Goal: Task Accomplishment & Management: Use online tool/utility

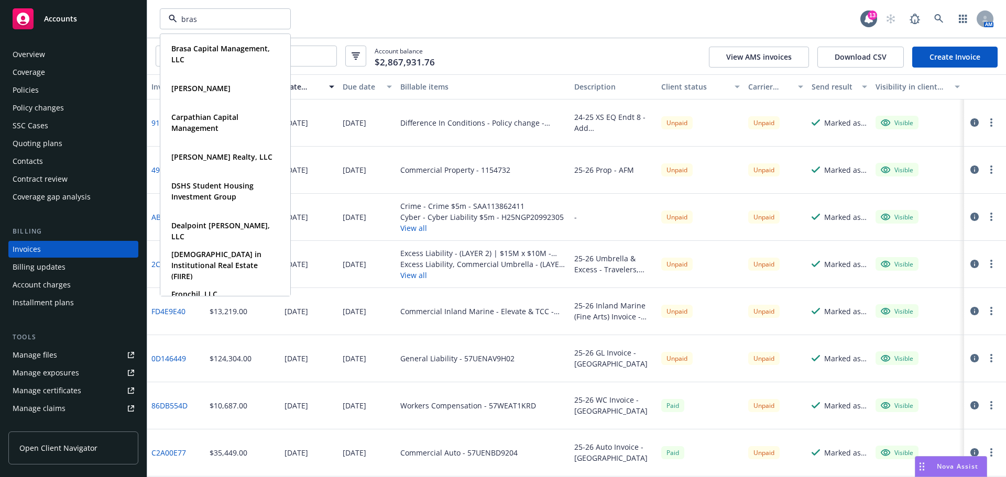
type input "brasa"
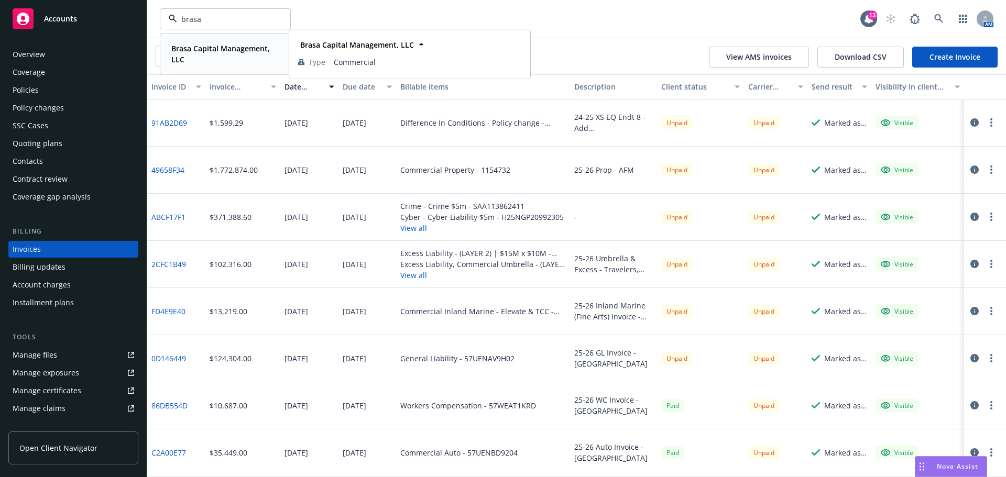
click at [216, 49] on strong "Brasa Capital Management, LLC" at bounding box center [220, 53] width 98 height 21
click at [40, 82] on div "Policies" at bounding box center [74, 90] width 122 height 17
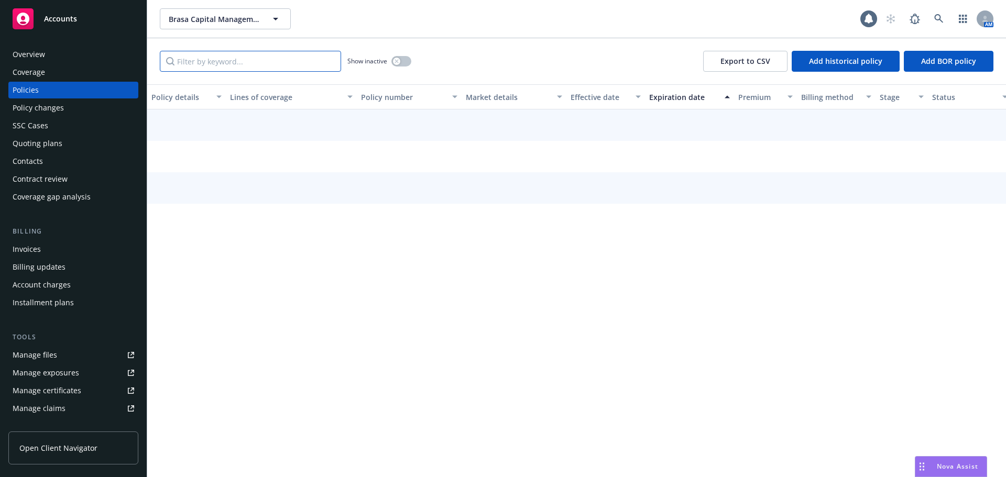
click at [219, 60] on input "Filter by keyword..." at bounding box center [250, 61] width 181 height 21
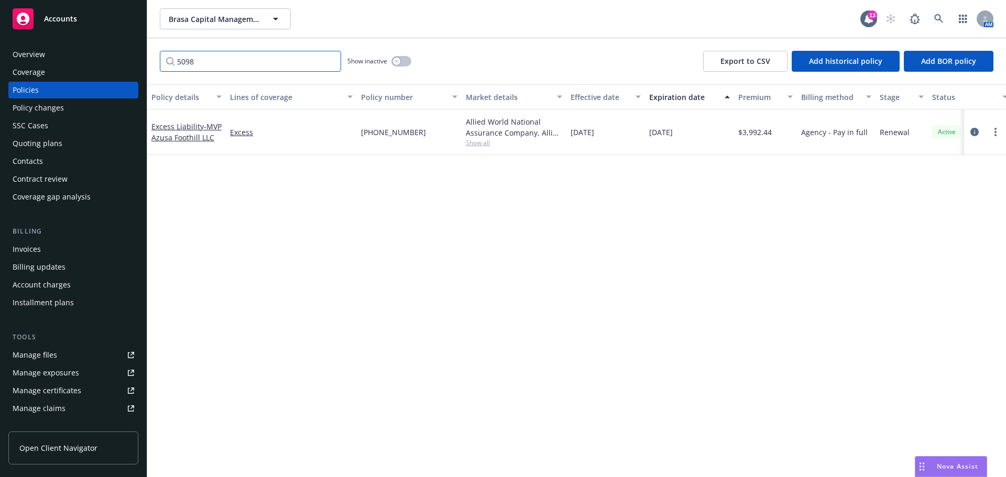
type input "5098"
click at [213, 14] on span "Brasa Capital Management, LLC" at bounding box center [214, 19] width 91 height 11
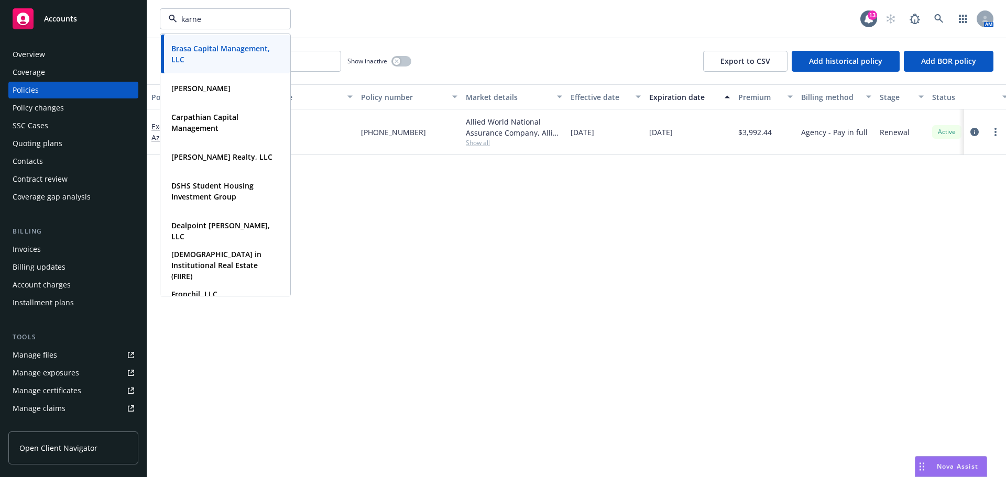
type input "[PERSON_NAME]"
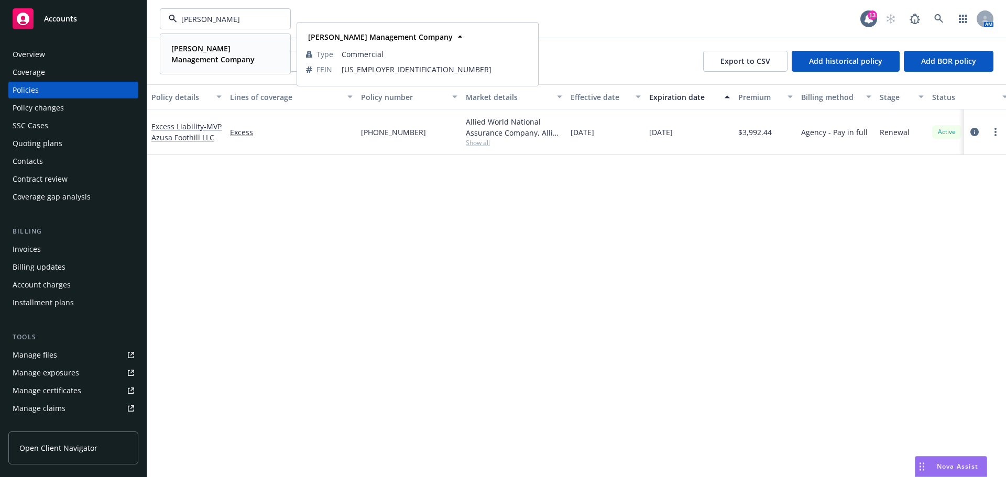
click at [200, 49] on strong "[PERSON_NAME] Management Company" at bounding box center [212, 53] width 83 height 21
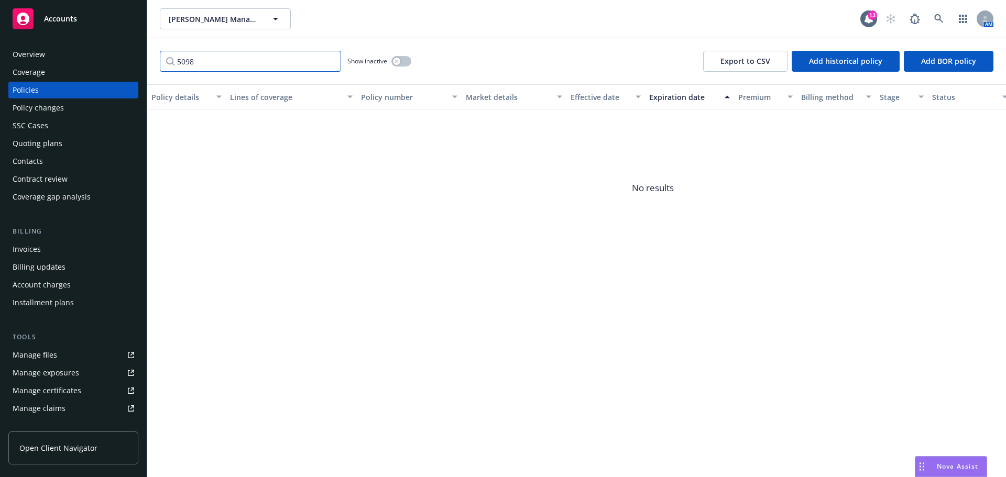
drag, startPoint x: 196, startPoint y: 64, endPoint x: 124, endPoint y: 62, distance: 72.9
click at [124, 62] on div "Accounts Overview Coverage Policies Policy changes SSC Cases Quoting plans Cont…" at bounding box center [503, 238] width 1006 height 477
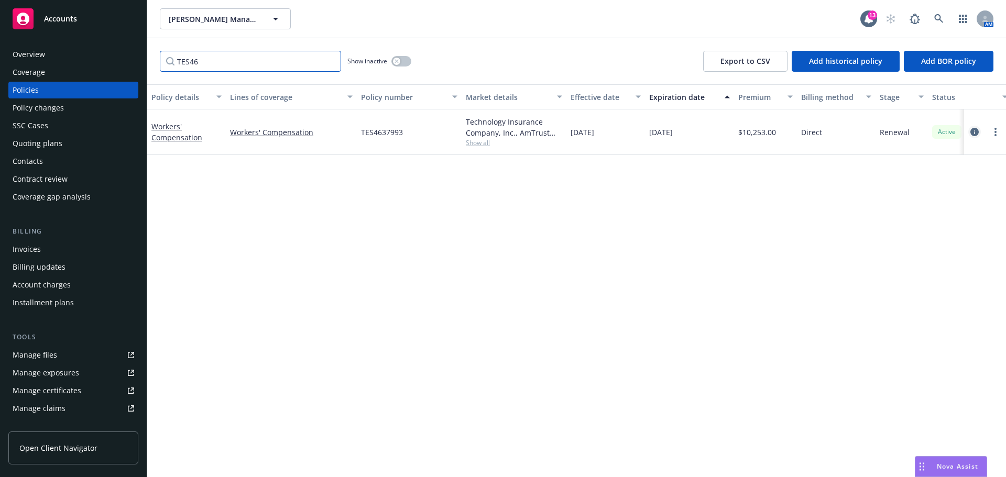
type input "TES46"
click at [973, 133] on icon "circleInformation" at bounding box center [974, 132] width 8 height 8
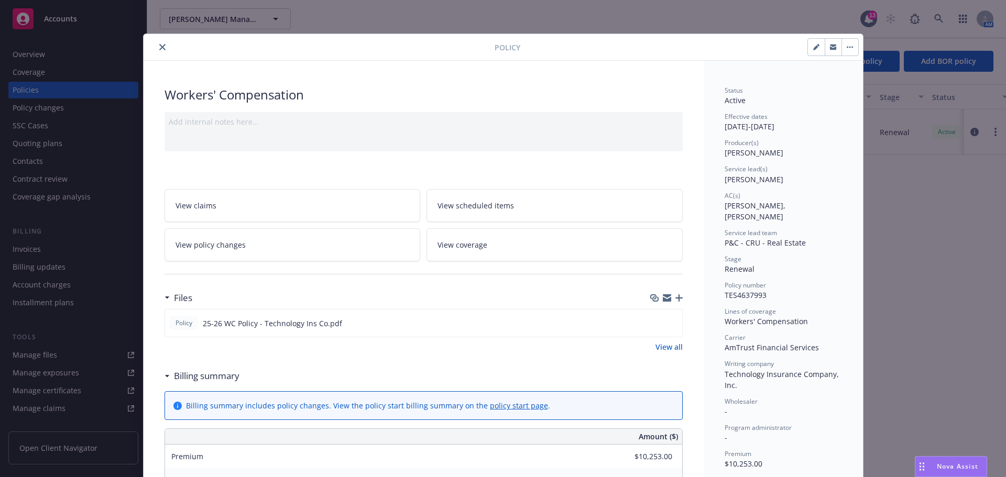
click at [676, 299] on icon "button" at bounding box center [678, 297] width 7 height 7
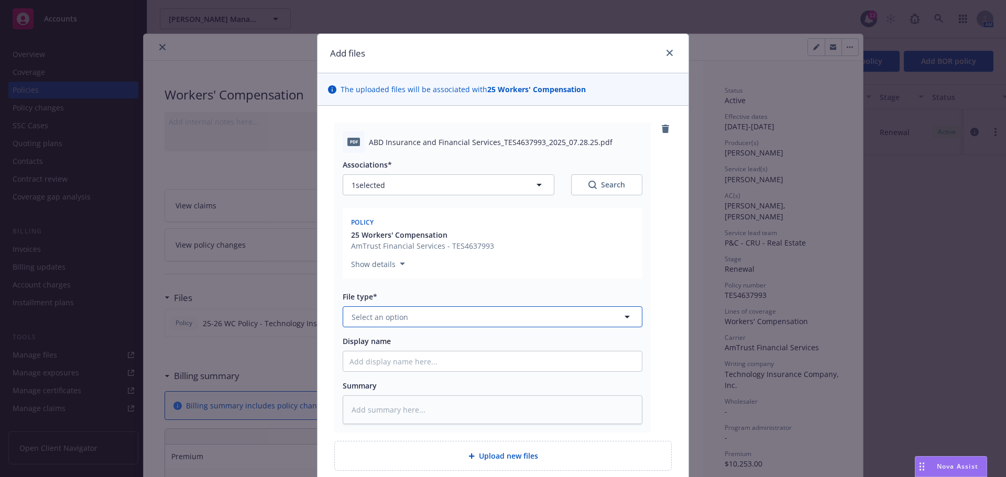
click at [408, 315] on button "Select an option" at bounding box center [493, 316] width 300 height 21
type input "notice of"
click at [400, 346] on span "Notice of Cancellation" at bounding box center [394, 345] width 80 height 11
click at [381, 360] on input "Display name" at bounding box center [492, 361] width 299 height 20
type textarea "x"
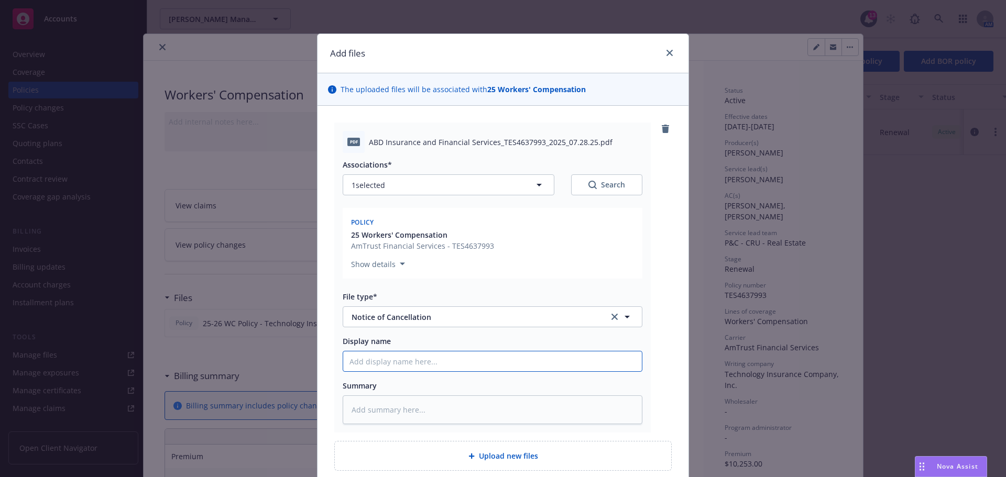
type input "N"
type textarea "x"
type input "NO"
type textarea "x"
type input "NOC"
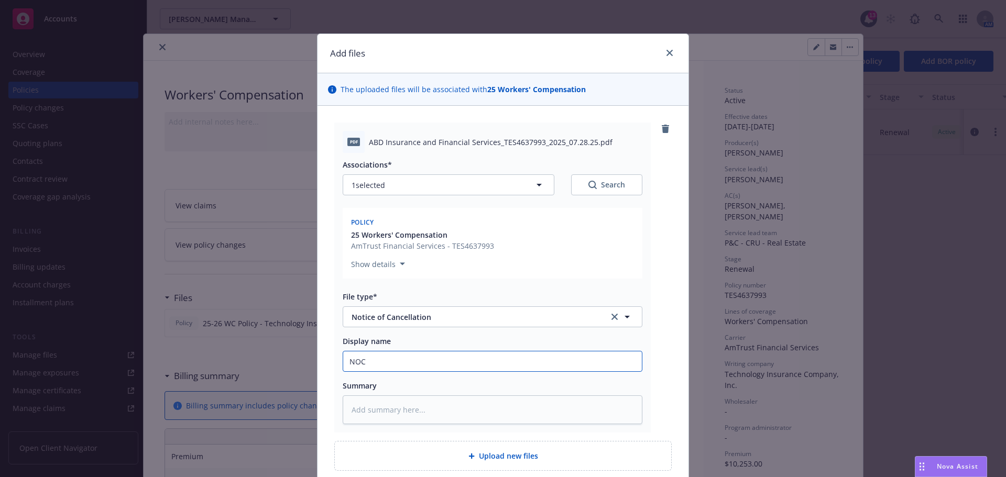
type textarea "x"
type input "NOC P"
type textarea "x"
type input "NOC Po"
type textarea "x"
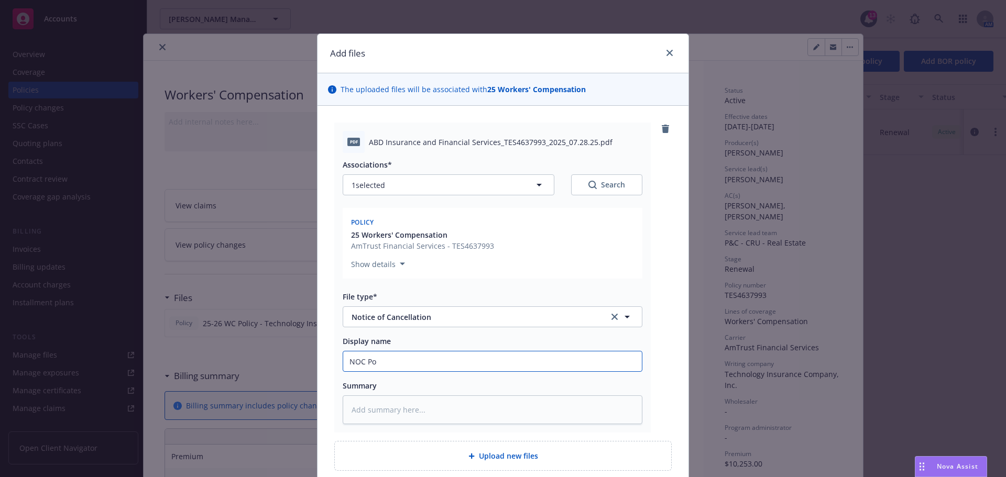
type input "NOC Pol"
type textarea "x"
type input "NOC Polic"
type textarea "x"
type input "NOC Policiy"
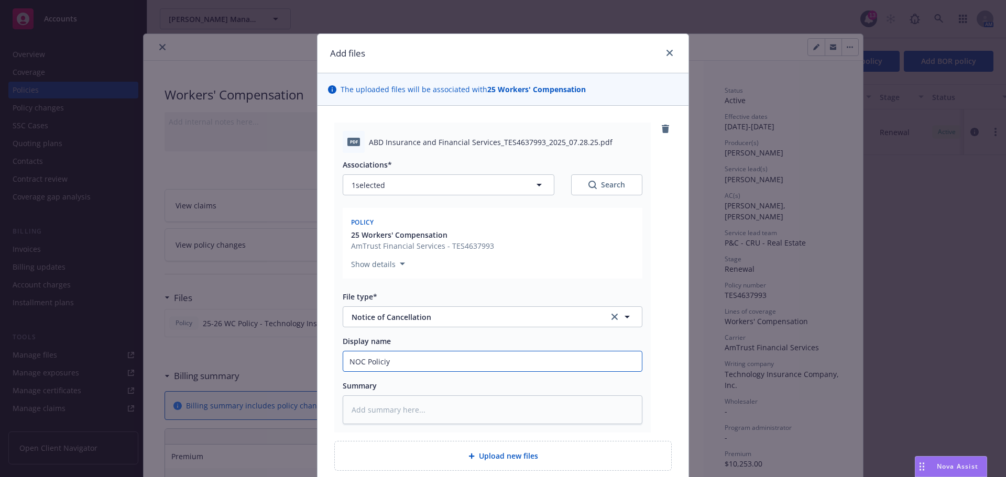
type textarea "x"
type input "NOC Policiy"
type textarea "x"
type input "NOC Policiy N"
type textarea "x"
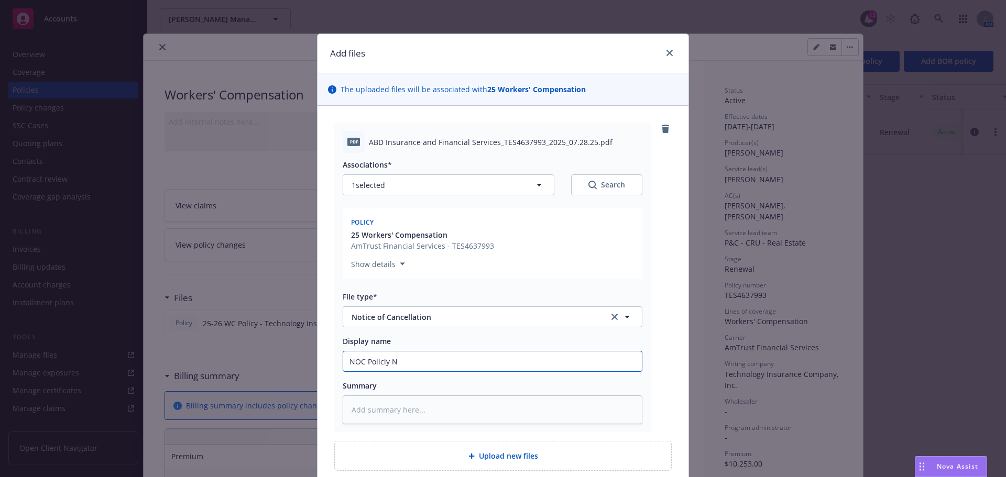
type input "NOC Policiy No"
type textarea "x"
type input "NOC Policiy No."
type textarea "x"
type input "NOC Policiy No. ="
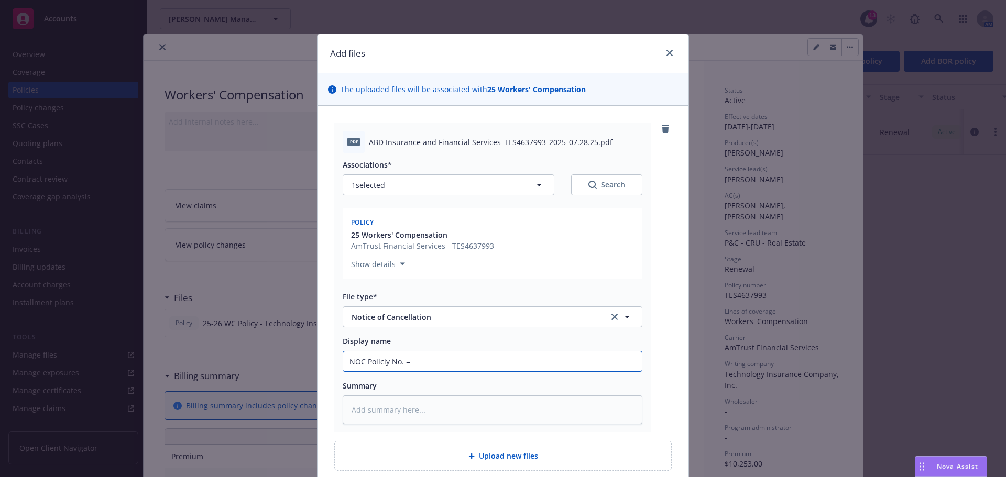
type textarea "x"
type input "NOC Policiy No."
type textarea "x"
type input "NOC Policiy No."
type textarea "x"
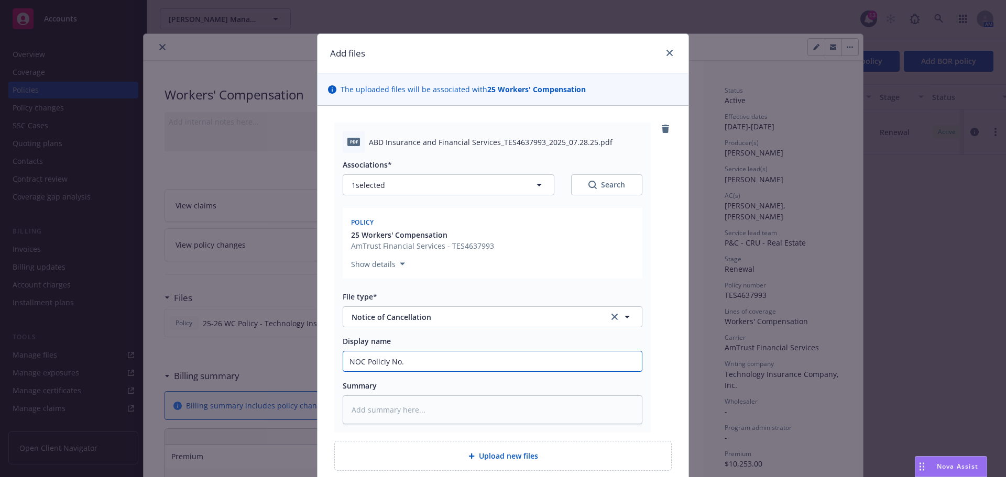
type input "NOC Policiy No"
type textarea "x"
type input "NOC Policiy N"
type textarea "x"
type input "NOC Policiy"
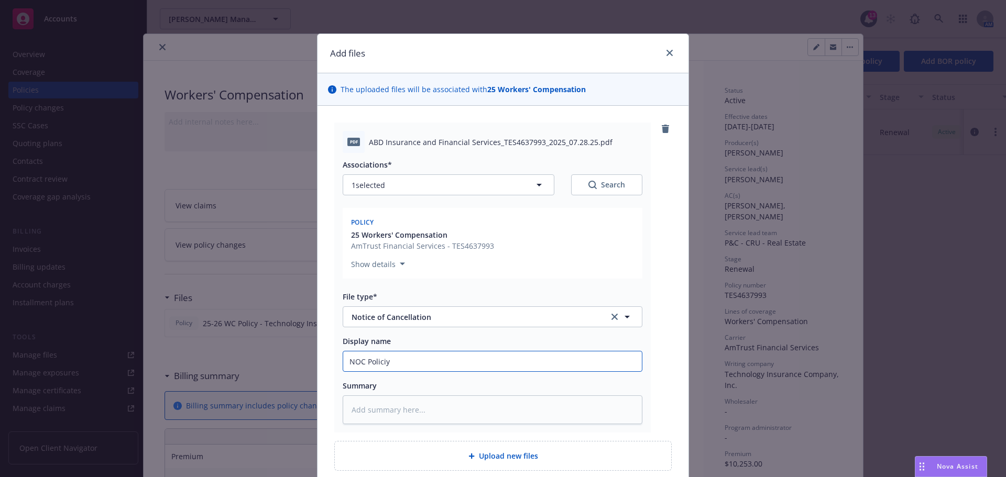
type textarea "x"
type input "NOC Policiy"
type textarea "x"
type input "NOC Polici"
type textarea "x"
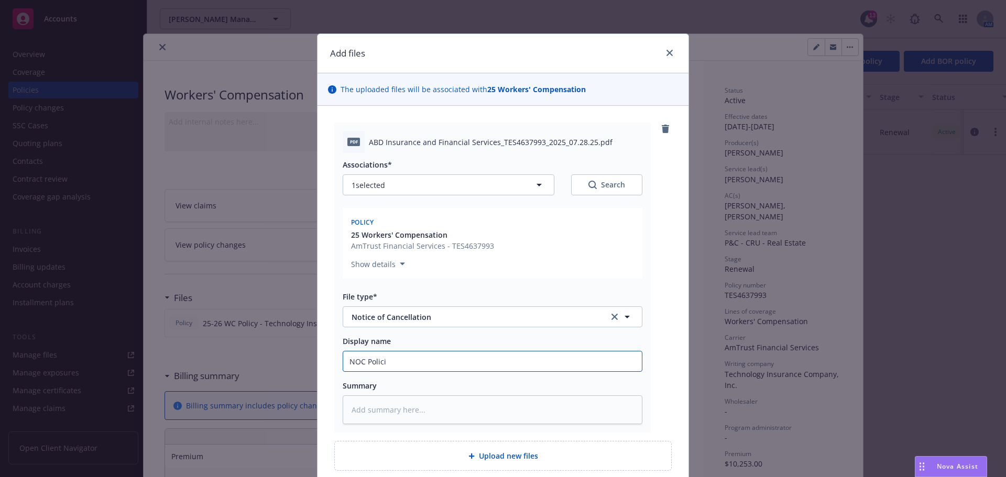
type input "NOC Polic"
type textarea "x"
type input "NOC Policy"
type textarea "x"
type input "NOC Policy"
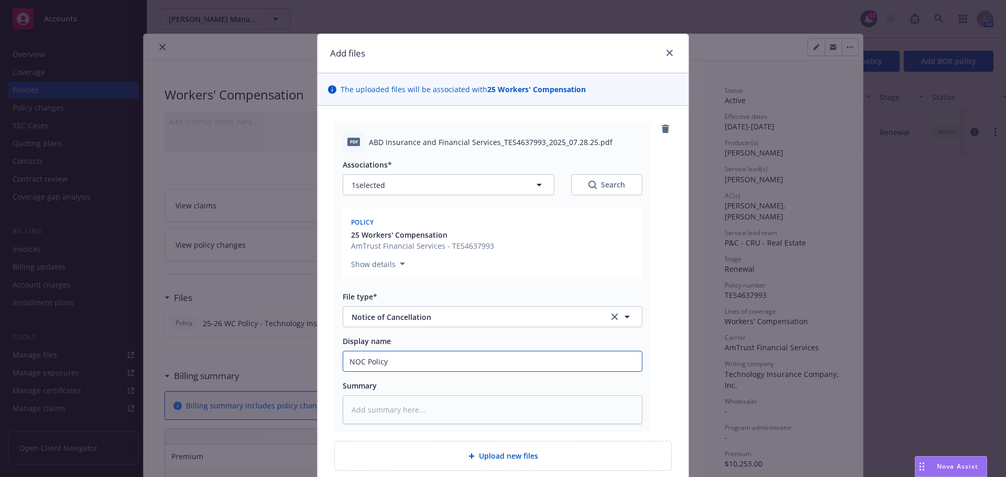
type textarea "x"
type input "NOC Policy N"
type textarea "x"
type input "NOC Policy No"
type textarea "x"
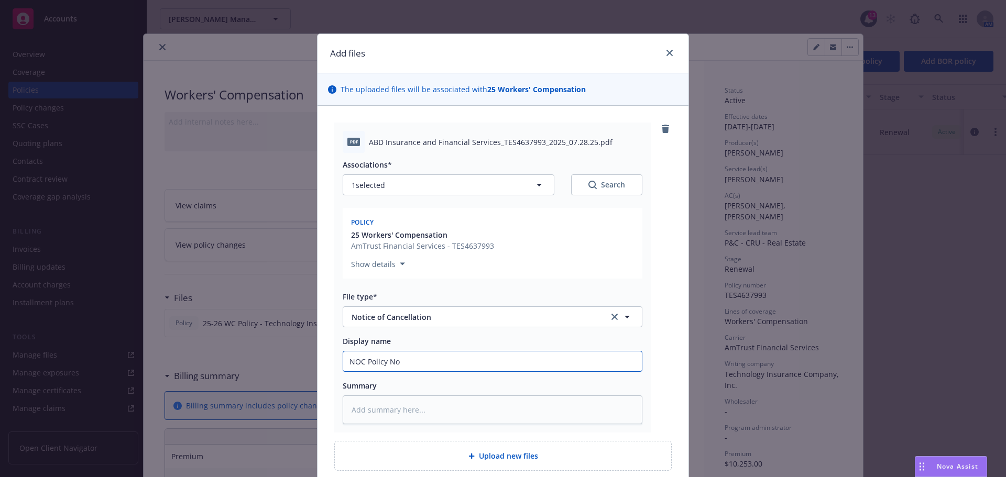
type input "NOC Policy No."
type textarea "x"
type input "NOC Policy No."
paste input "[PERSON_NAME] - Area Manager [PERSON_NAME][EMAIL_ADDRESS][DOMAIN_NAME] [PHONE_N…"
type textarea "x"
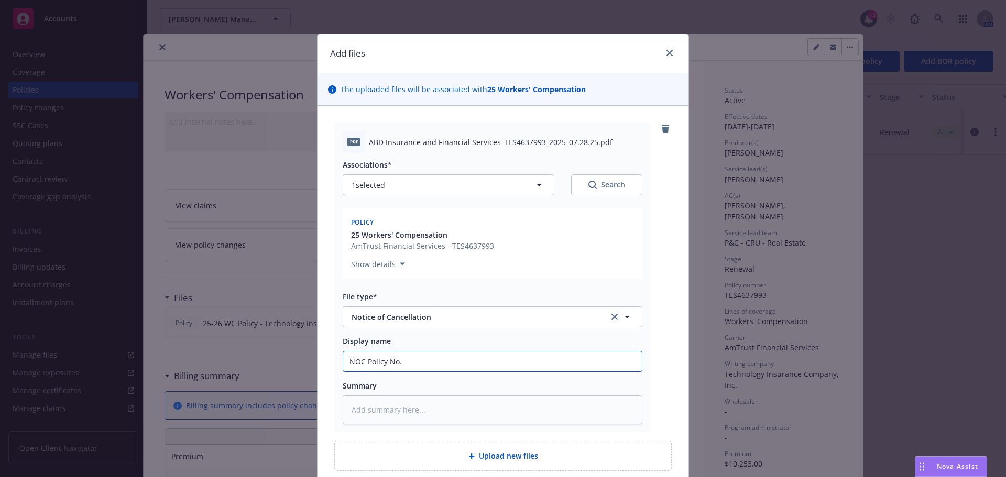
type input "NOC Policy No. [PERSON_NAME] - Area Manager [PERSON_NAME][EMAIL_ADDRESS][DOMAIN…"
type textarea "x"
type input "NOC Policy No."
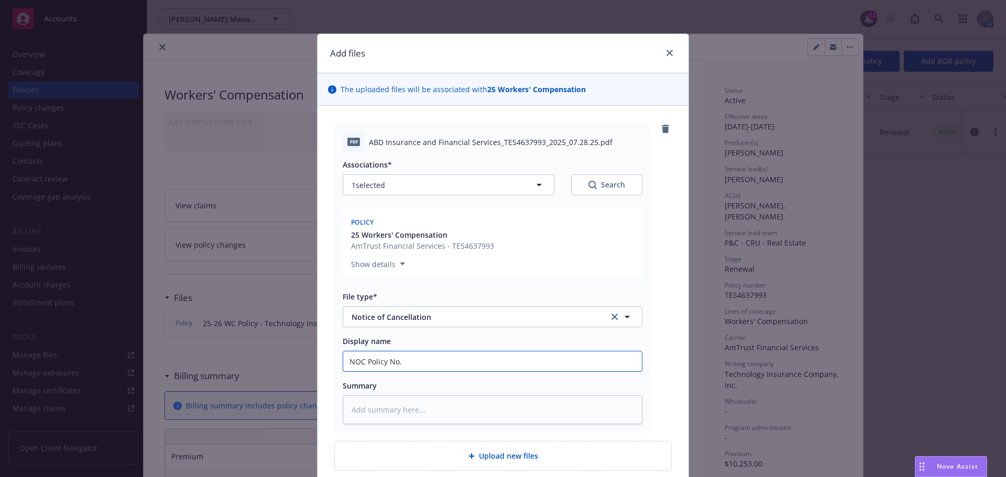
click at [468, 358] on input "NOC Policy No." at bounding box center [492, 361] width 299 height 20
paste input "TES4637993"
type textarea "x"
type input "NOC Policy No. TES4637993"
type textarea "x"
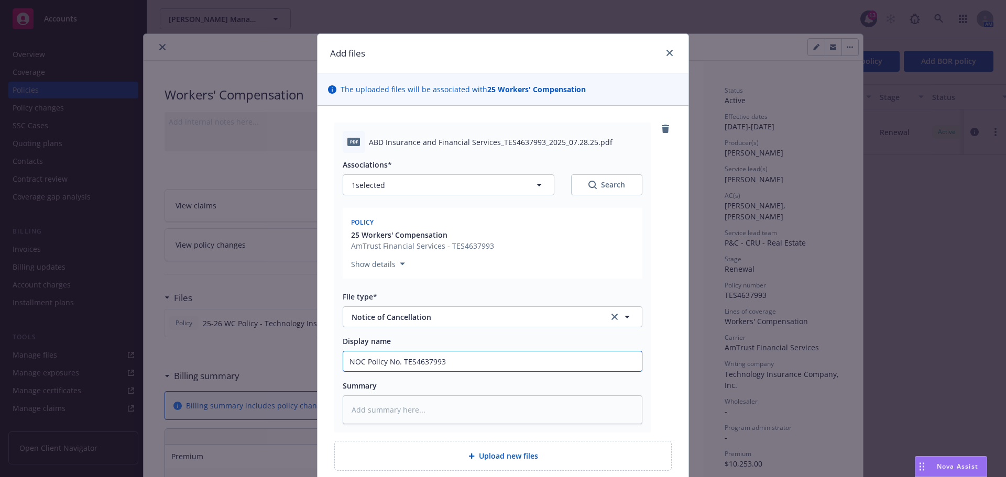
type input "NOC Policy No. TES4637993"
type textarea "x"
type input "NOC Policy No. TES4637993 E"
type textarea "x"
type input "NOC Policy No. TES4637993 Ef"
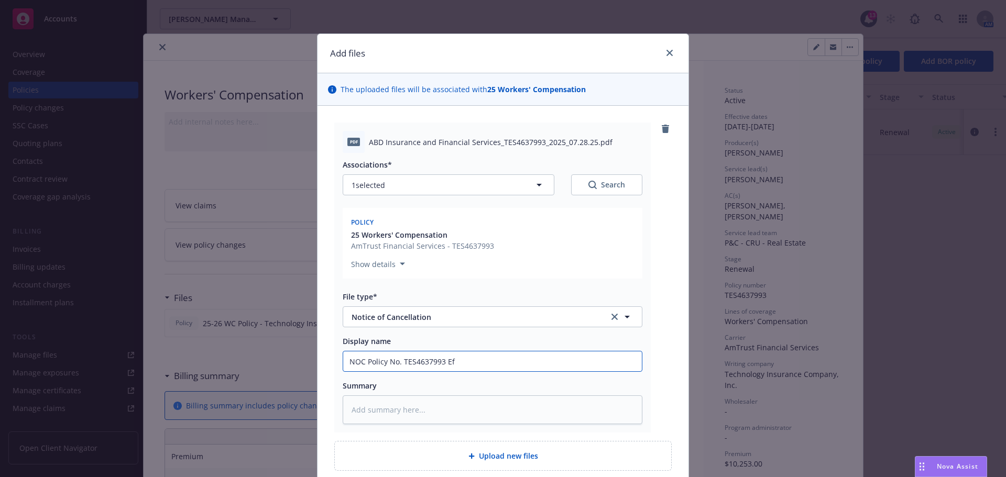
type textarea "x"
type input "NOC Policy No. TES4637993 Eff"
type textarea "x"
type input "NOC Policy No. TES4637993 Eff"
type textarea "x"
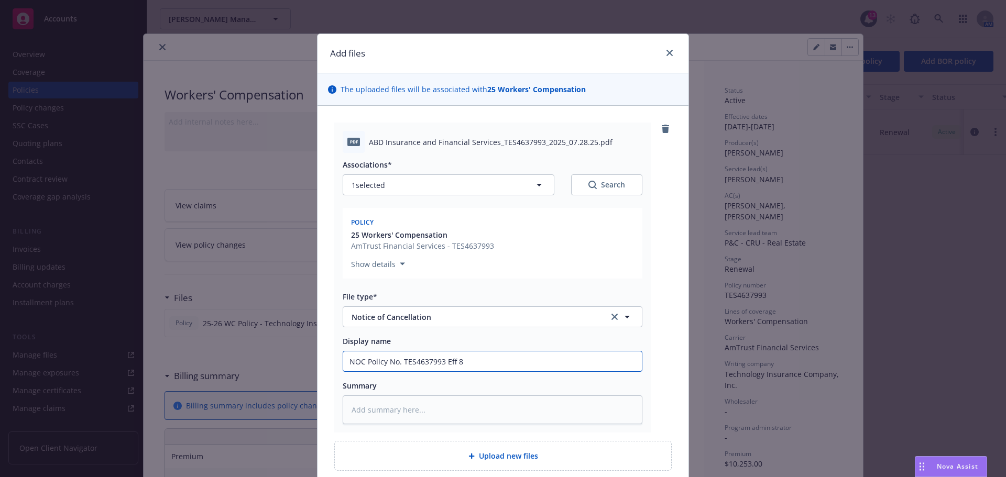
type input "NOC Policy No. TES4637993 Eff 8/"
type textarea "x"
type input "NOC Policy No. TES4637993 Eff 8/1"
type textarea "x"
type input "NOC Policy No. TES4637993 Eff 8/17"
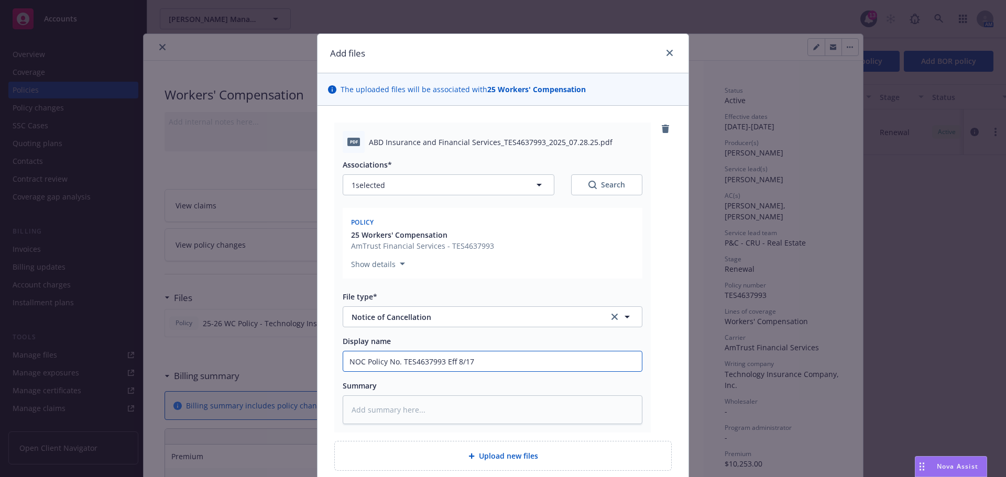
type textarea "x"
type input "NOC Policy No. TES4637993 Eff 8/17/"
type textarea "x"
type input "NOC Policy No. TES4637993 Eff 8/17/2"
type textarea "x"
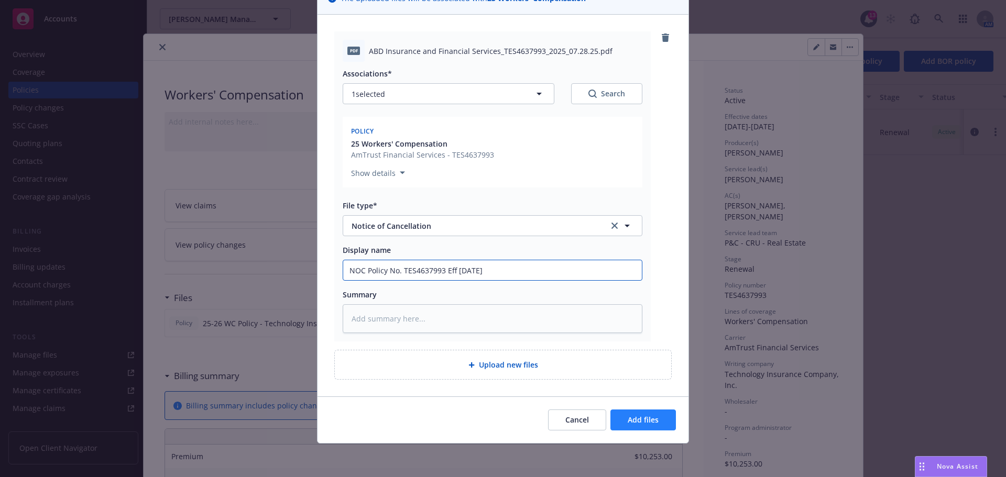
type input "NOC Policy No. TES4637993 Eff [DATE]"
click at [647, 415] on span "Add files" at bounding box center [643, 420] width 31 height 10
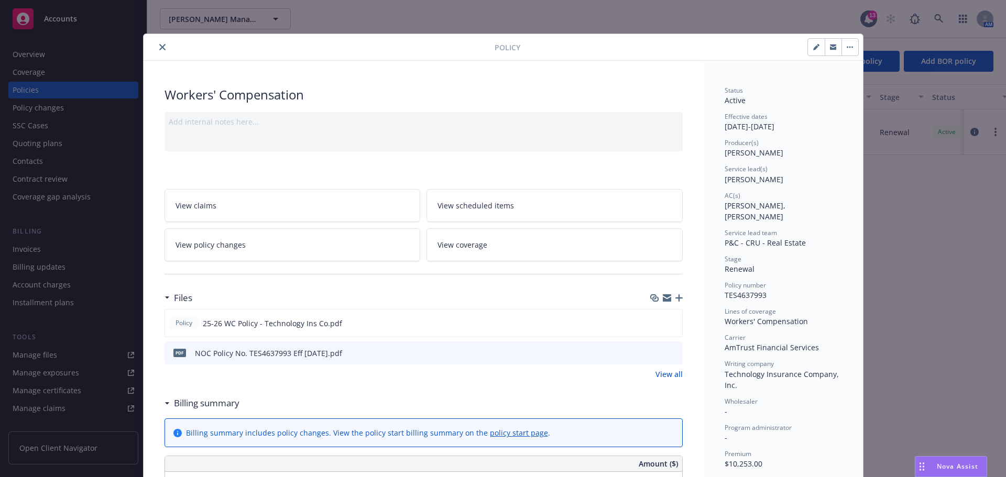
click at [676, 298] on icon "button" at bounding box center [678, 297] width 7 height 7
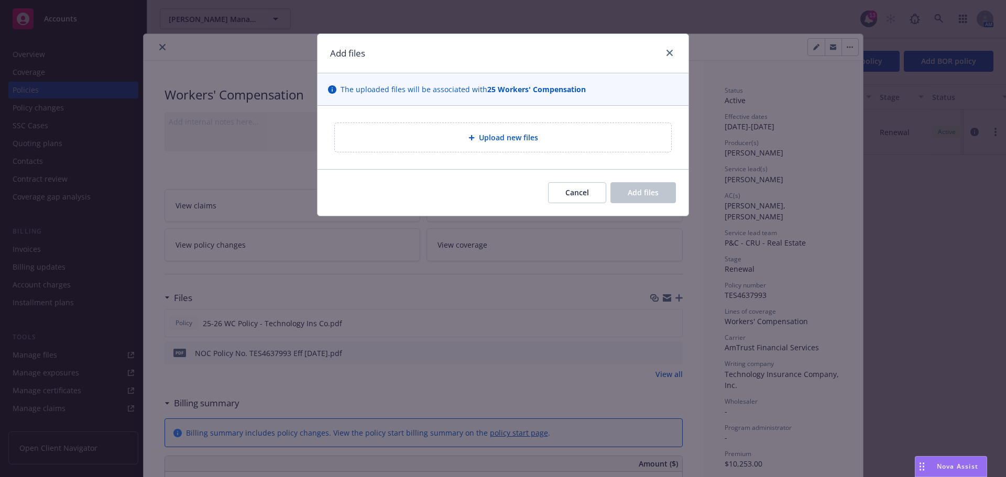
type textarea "x"
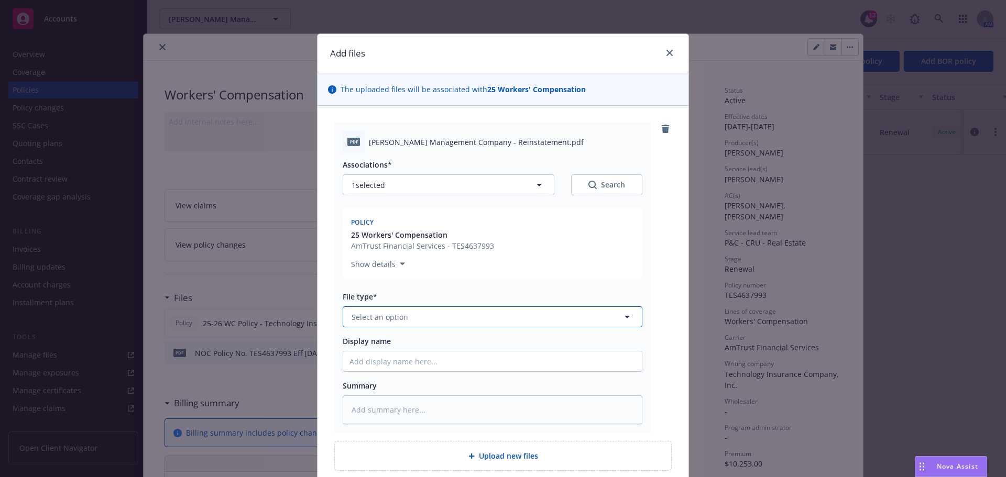
click at [411, 320] on button "Select an option" at bounding box center [493, 316] width 300 height 21
type input "reinst"
click at [406, 345] on div "Reinstatement" at bounding box center [492, 345] width 286 height 15
click at [397, 361] on input "Display name" at bounding box center [492, 361] width 299 height 20
type textarea "x"
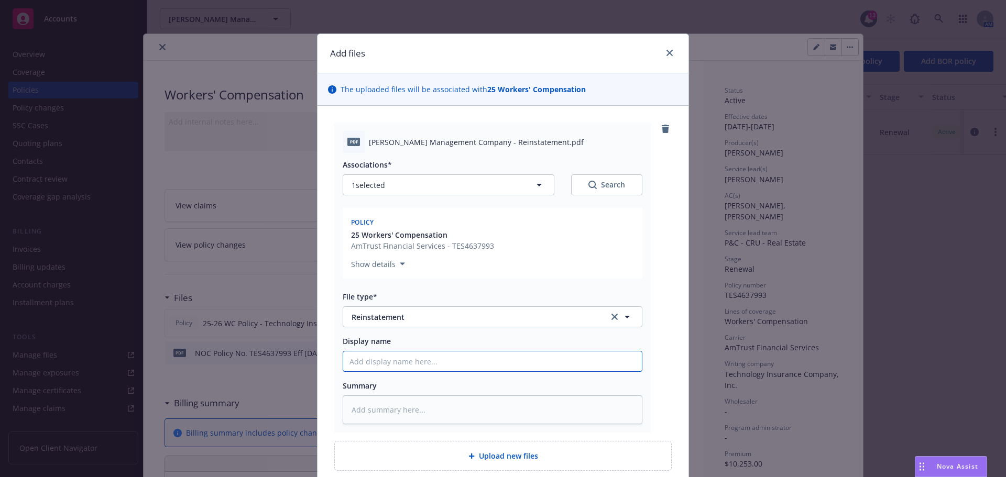
type input "R"
type textarea "x"
type input "Re"
type textarea "x"
type input "Rei"
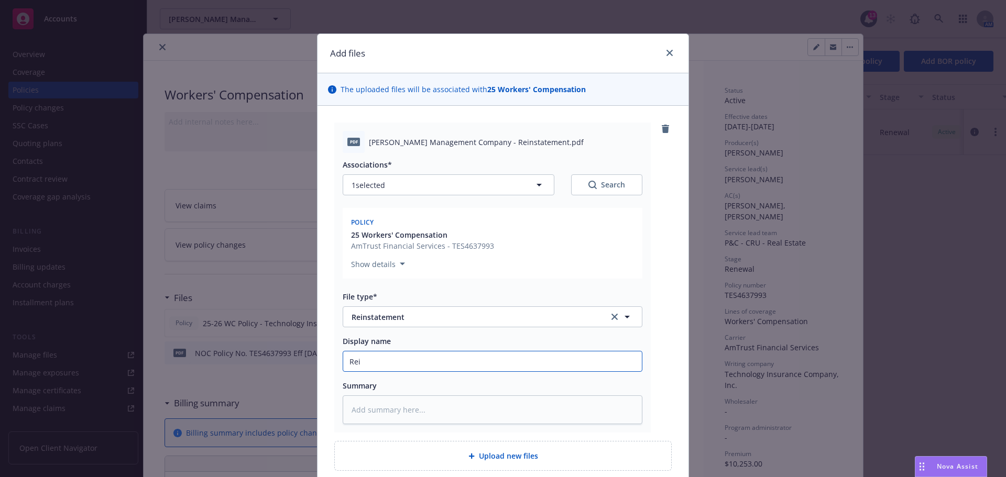
type textarea "x"
type input "Rein"
type textarea "x"
type input "Reins"
type textarea "x"
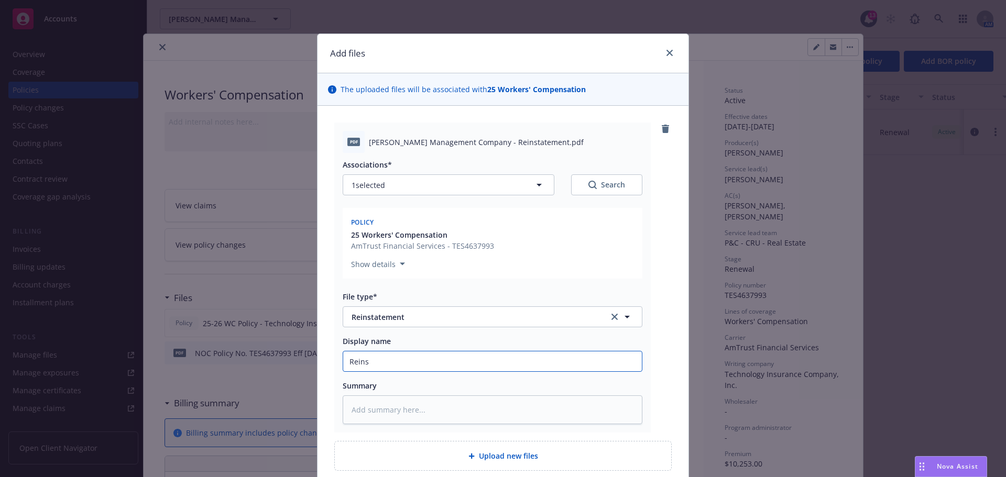
type input "Reinst"
type textarea "x"
type input "Reinsta"
type textarea "x"
type input "Reinstat"
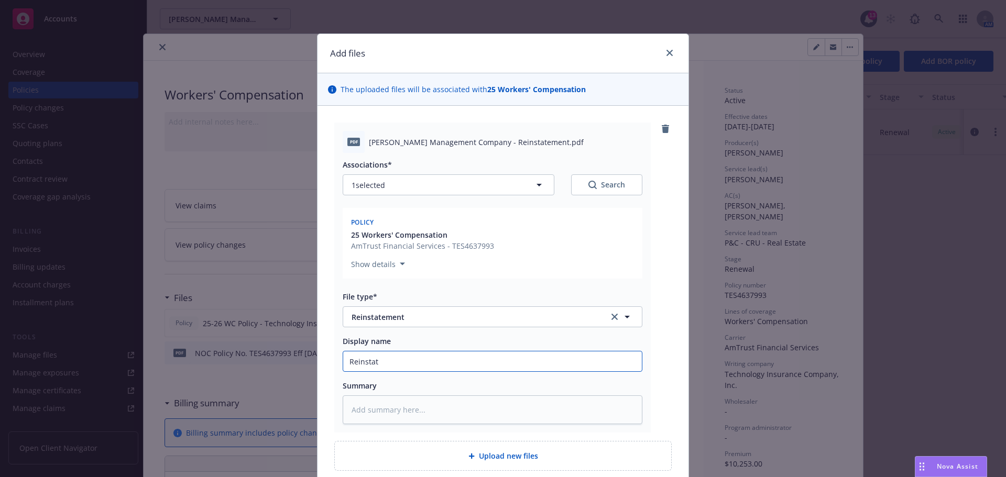
type textarea "x"
type input "Reinstate"
type textarea "x"
type input "Reinstatem"
type textarea "x"
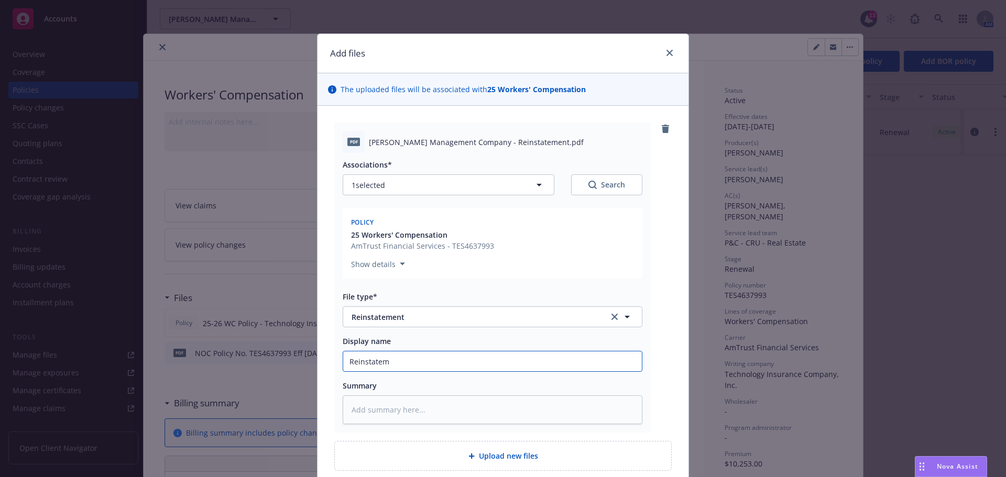
type input "Reinstateme"
type textarea "x"
type input "Reinstatemen"
type textarea "x"
type input "Reinstatement"
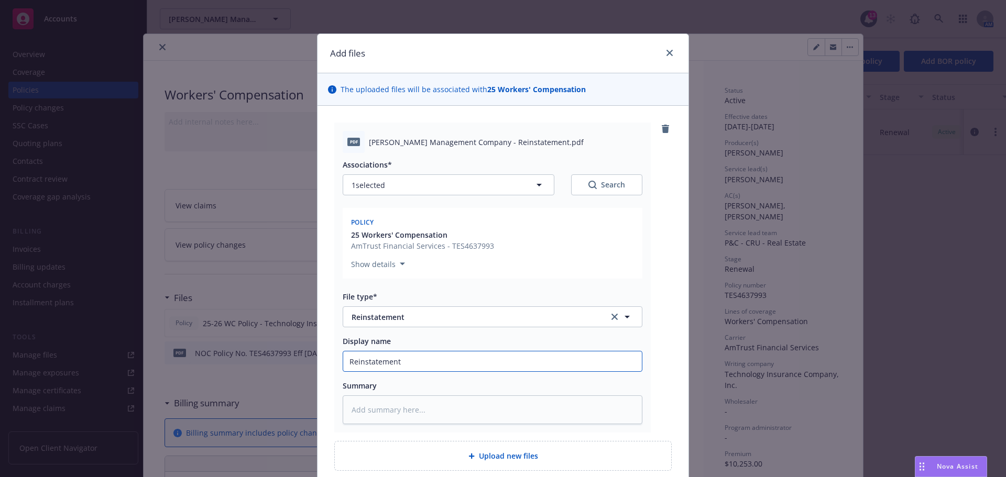
type textarea "x"
type input "Reinstatement"
type textarea "x"
type input "Reinstatement P"
type textarea "x"
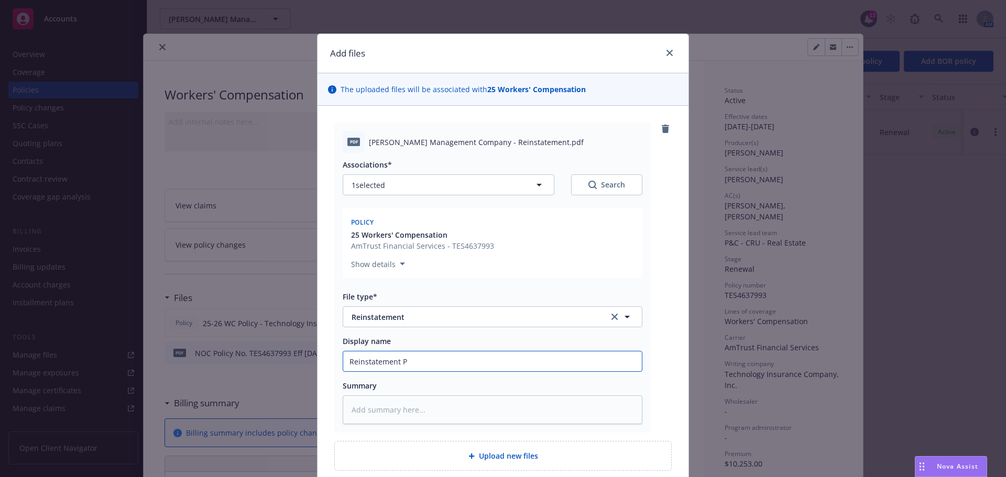
type input "Reinstatement Po"
type textarea "x"
type input "Reinstatement Pol"
type textarea "x"
type input "Reinstatement Poli"
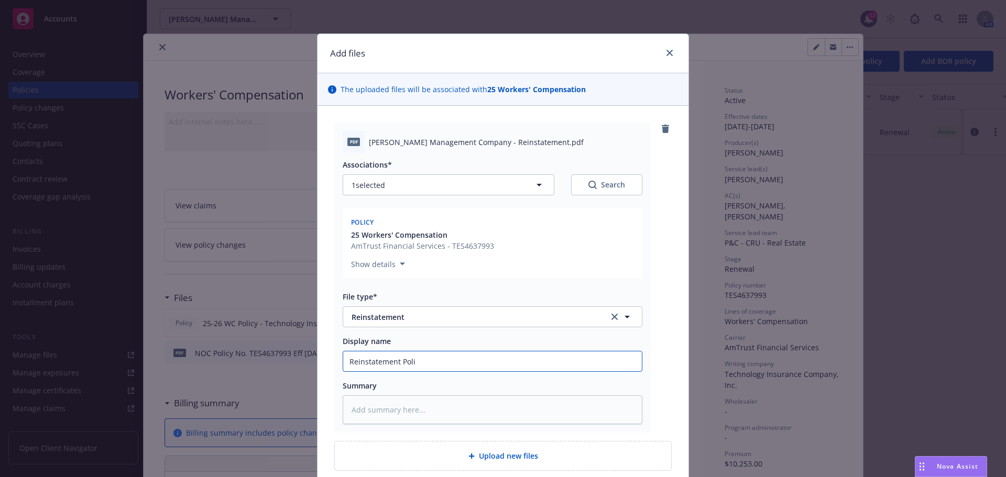
type textarea "x"
type input "Reinstatement Polic"
type textarea "x"
type input "Reinstatement Policy"
type textarea "x"
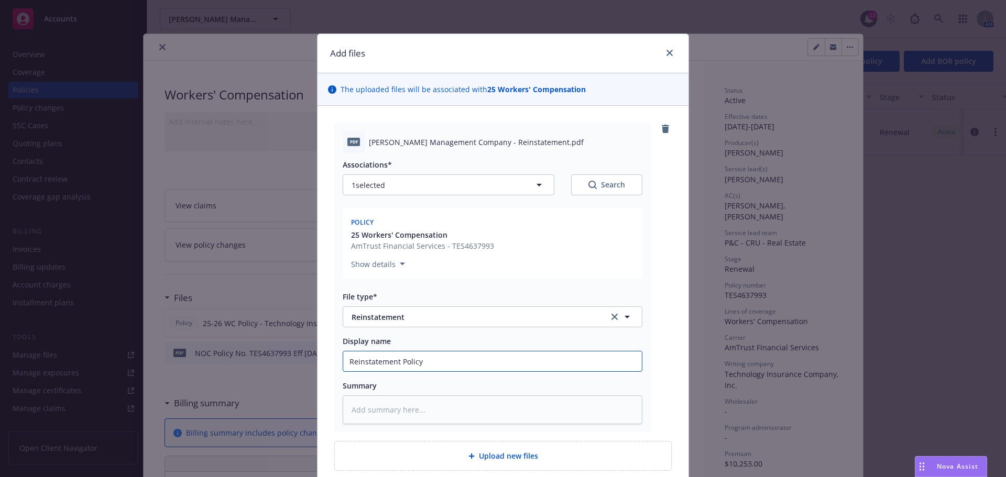
type input "Reinstatement Policy"
type textarea "x"
type input "Reinstatement Policy N"
type textarea "x"
type input "Reinstatement Policy No"
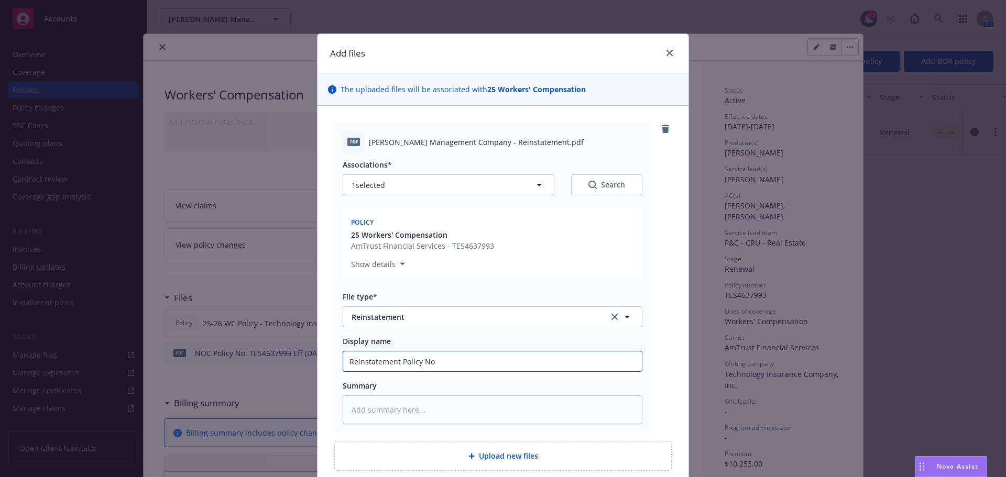
type textarea "x"
type input "Reinstatement Policy No."
type textarea "x"
type input "Reinstatement Policy No."
paste input "TES4637993"
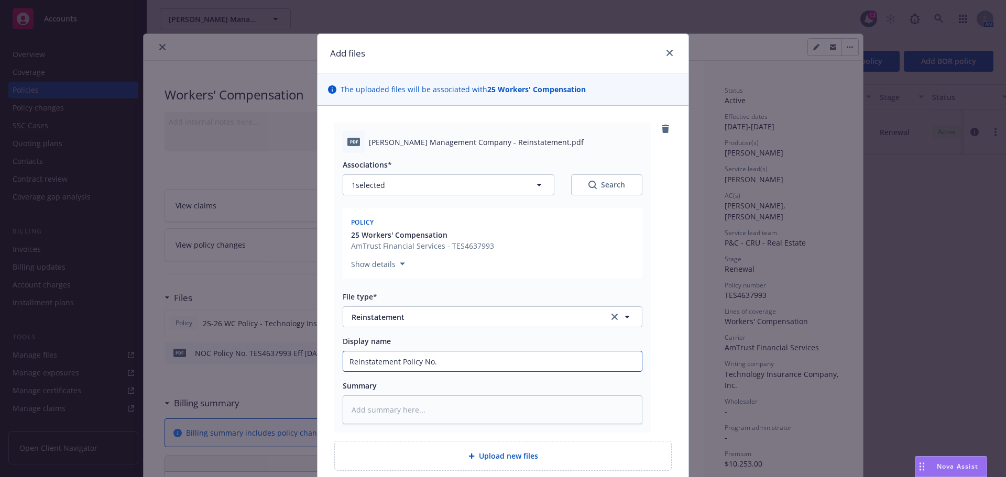
type textarea "x"
type input "Reinstatement Policy No. TES4637993"
click at [580, 366] on input "Reinstatement Policy No. TES4637993" at bounding box center [492, 361] width 299 height 20
type textarea "x"
type input "Reinstatement Policy No. TES4637993"
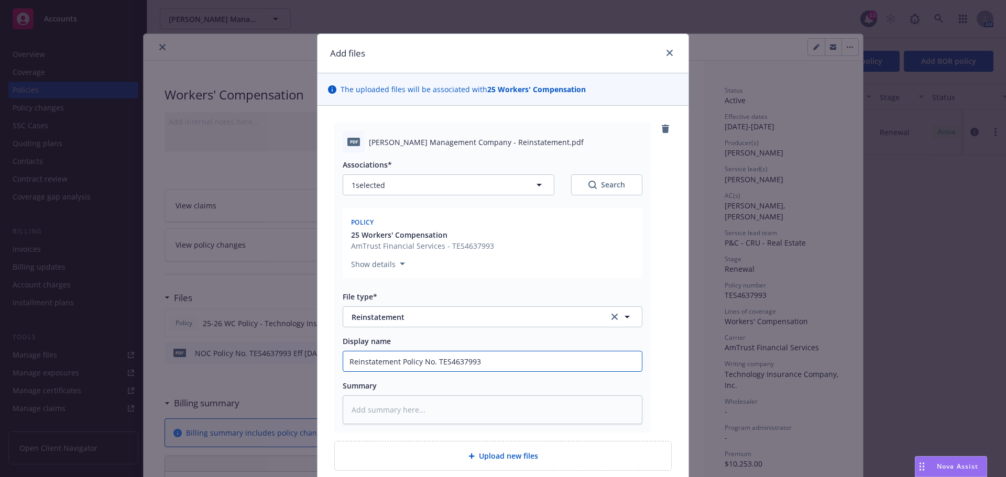
type textarea "x"
type input "Reinstatement Policy No. TES4637993 E"
type textarea "x"
type input "Reinstatement Policy No. TES4637993 Ef"
type textarea "x"
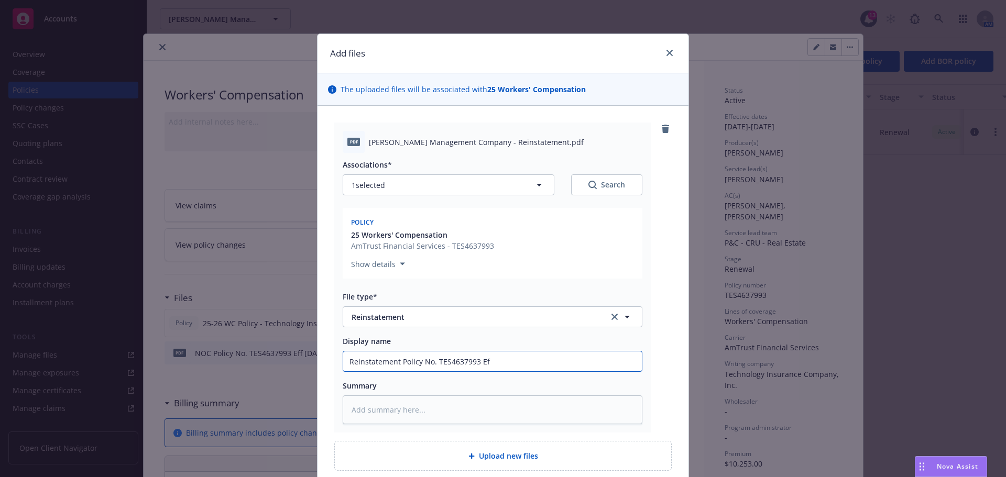
type input "Reinstatement Policy No. TES4637993 Eff"
type textarea "x"
type input "Reinstatement Policy No. TES4637993 Eff"
type textarea "x"
type input "Reinstatement Policy No. TES4637993 Eff 8"
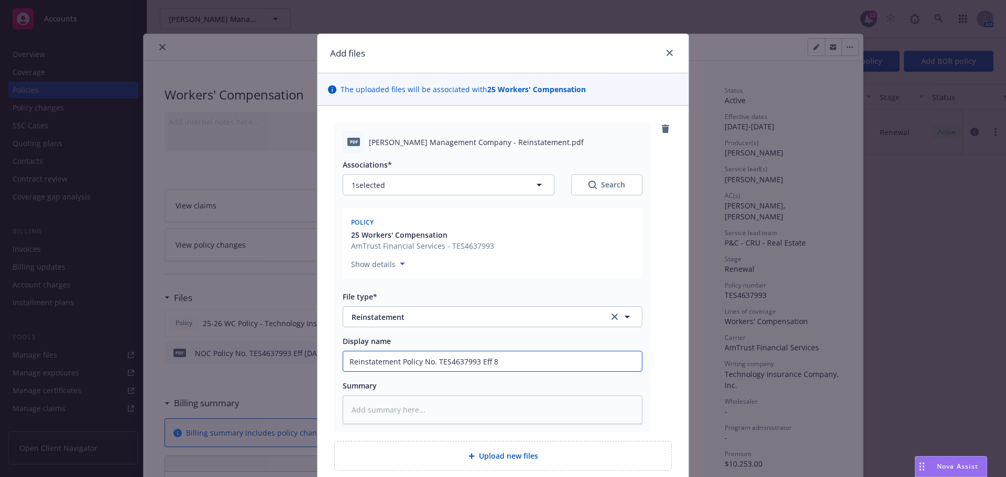
type textarea "x"
type input "Reinstatement Policy No. TES4637993 Eff 8/"
type textarea "x"
type input "Reinstatement Policy No. TES4637993 Eff 8/1"
type textarea "x"
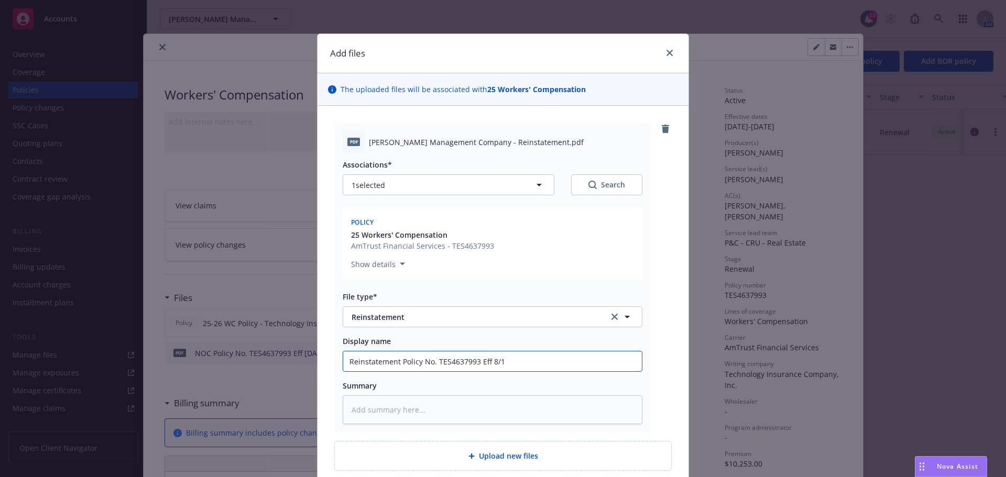
type input "Reinstatement Policy No. TES4637993 Eff 8/17"
type textarea "x"
type input "Reinstatement Policy No. TES4637993 Eff 8/17/"
type textarea "x"
type input "Reinstatement Policy No. TES4637993 Eff 8/17/2"
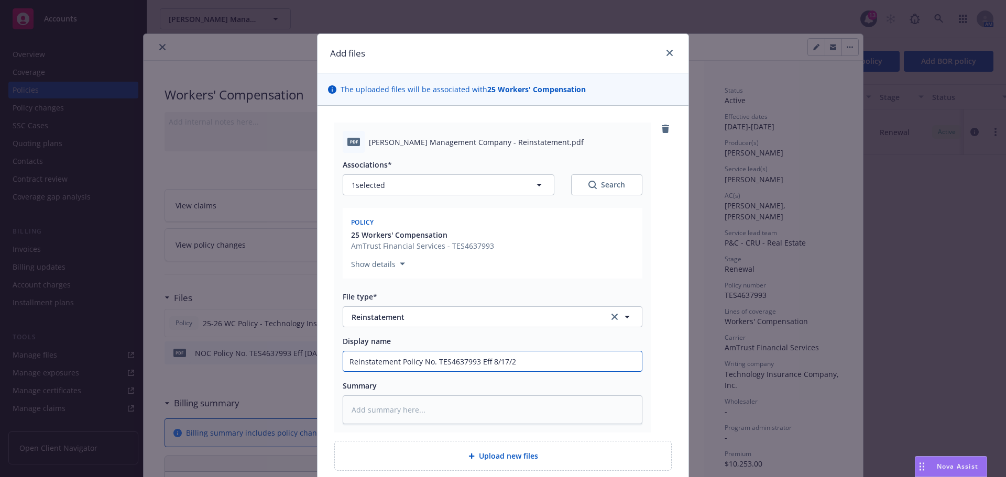
type textarea "x"
type input "Reinstatement Policy No. TES4637993 Eff [DATE]"
type textarea "x"
type input "Reinstatement Policy No. TES4637993 Eff 8/17/2"
type textarea "x"
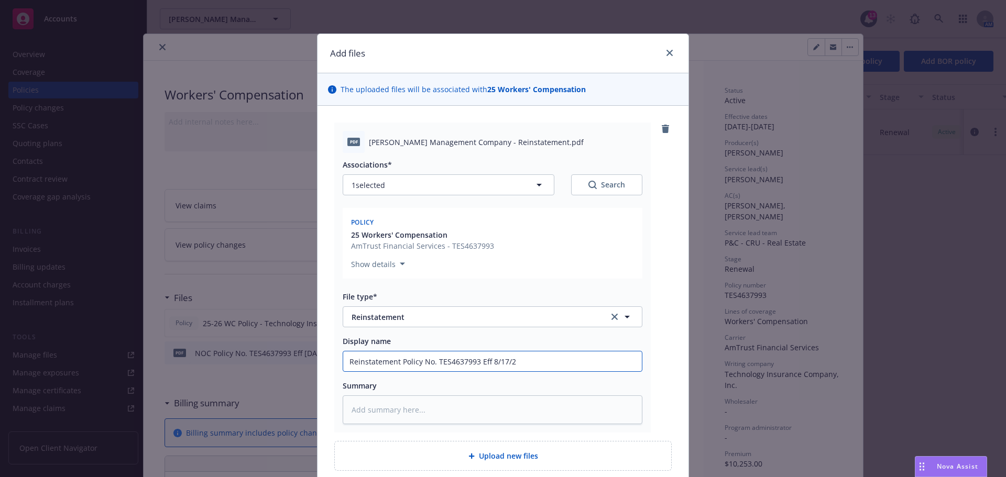
type input "Reinstatement Policy No. TES4637993 Eff 8/17/"
type textarea "x"
type input "Reinstatement Policy No. TES4637993 Eff 8/17"
type textarea "x"
type input "Reinstatement Policy No. TES4637993 Eff 8/1"
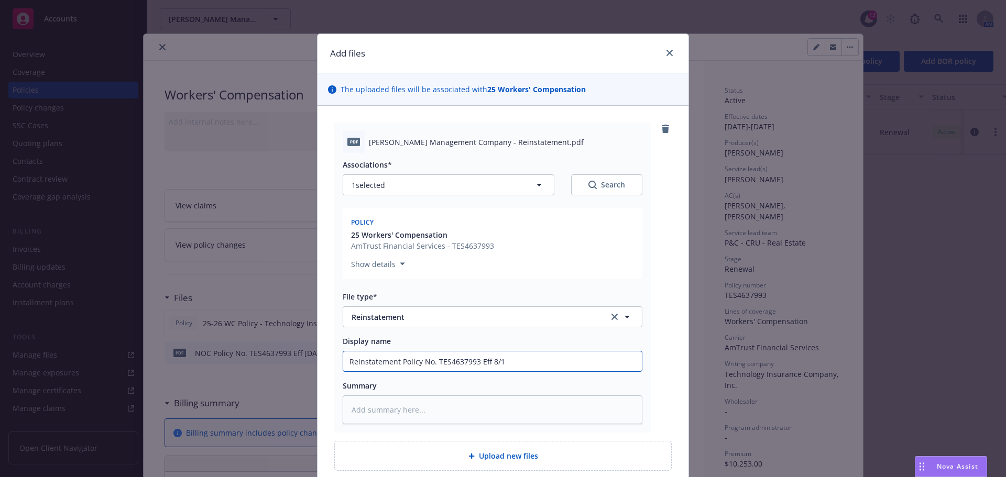
type textarea "x"
type input "Reinstatement Policy No. TES4637993 Eff"
type textarea "x"
type input "Reinstatement Policy No. TES4637993 Eff"
type textarea "x"
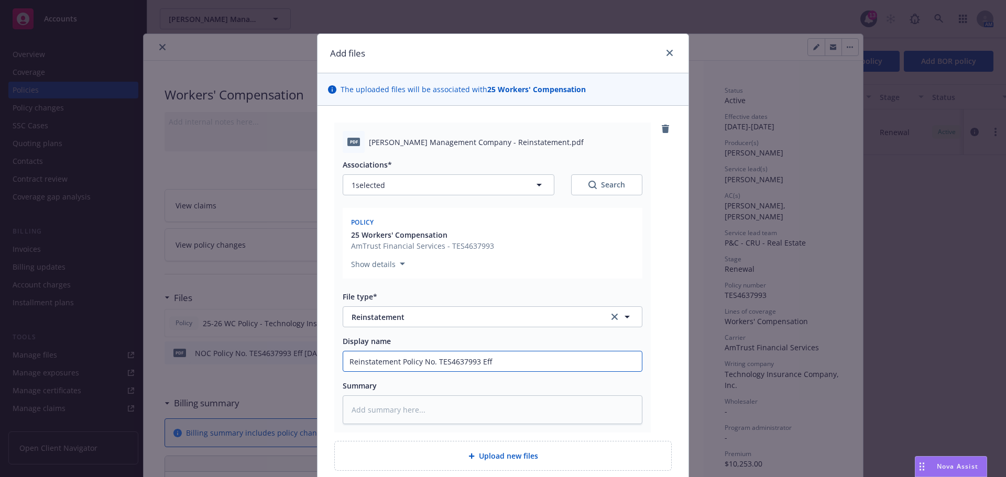
type input "Reinstatement Policy No. TES4637993 Ef"
type textarea "x"
type input "Reinstatement Policy No. TES4637993 E"
type textarea "x"
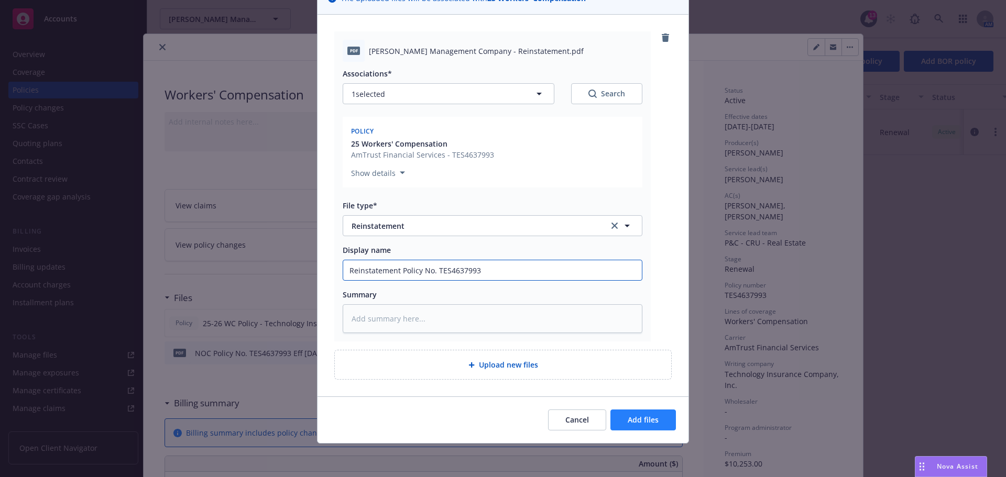
type input "Reinstatement Policy No. TES4637993"
click at [628, 424] on span "Add files" at bounding box center [643, 420] width 31 height 10
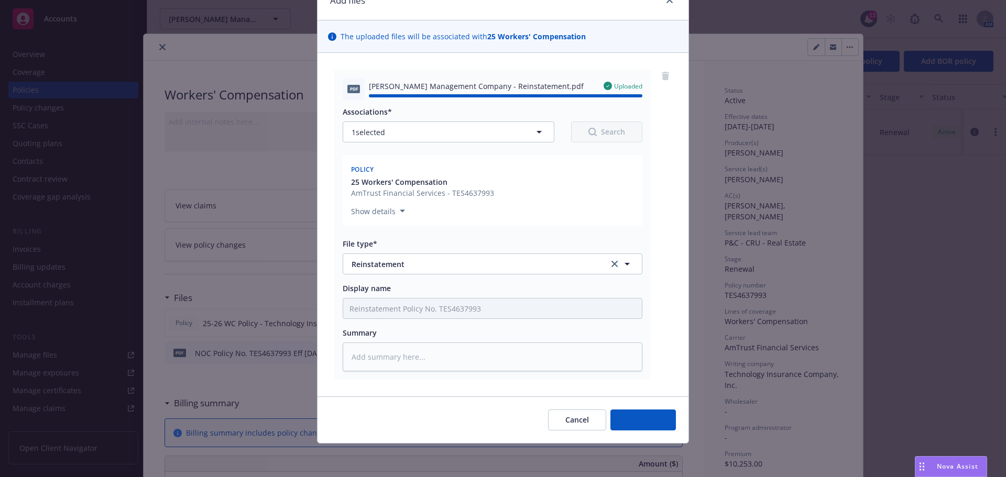
type textarea "x"
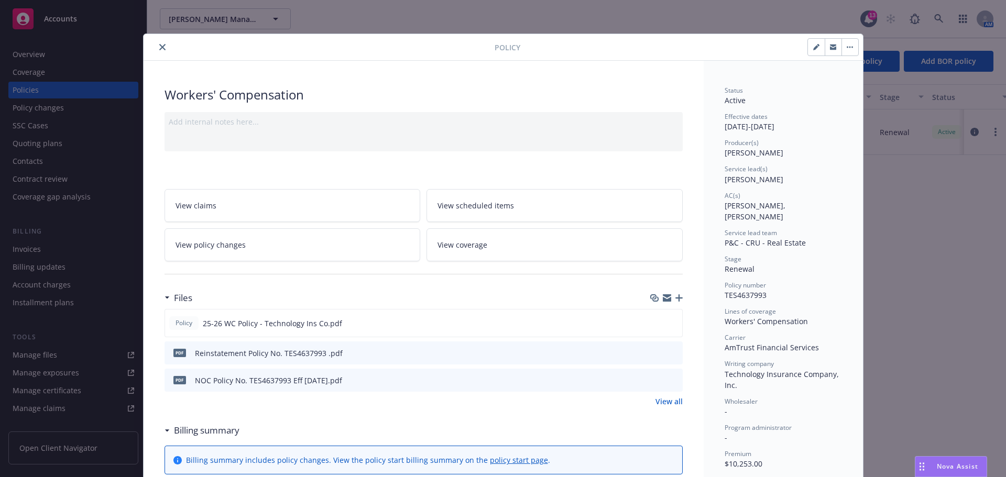
click at [159, 47] on icon "close" at bounding box center [162, 47] width 6 height 6
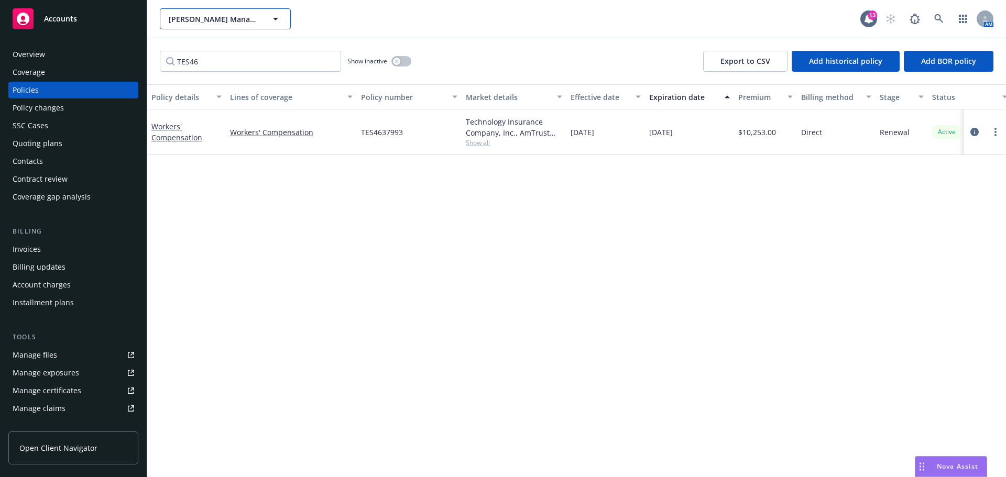
click at [219, 14] on span "[PERSON_NAME] Management Company" at bounding box center [214, 19] width 91 height 11
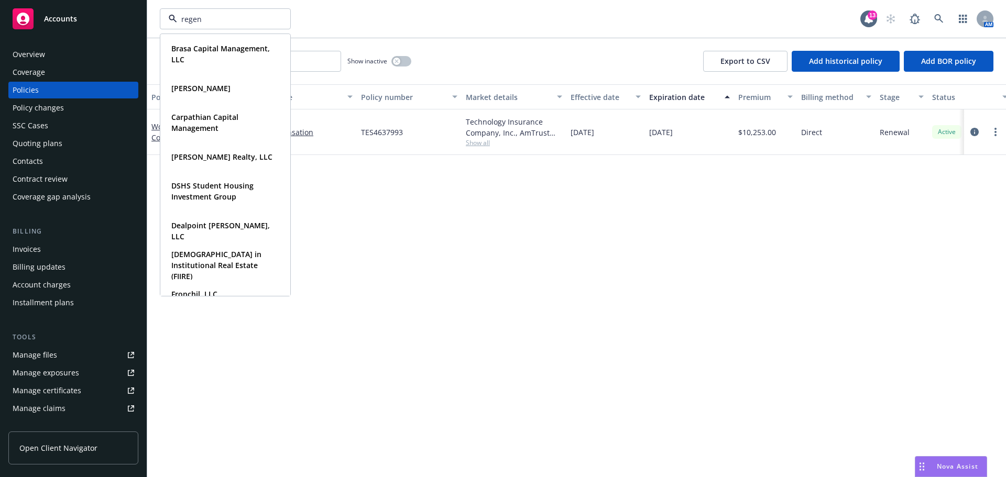
type input "regent"
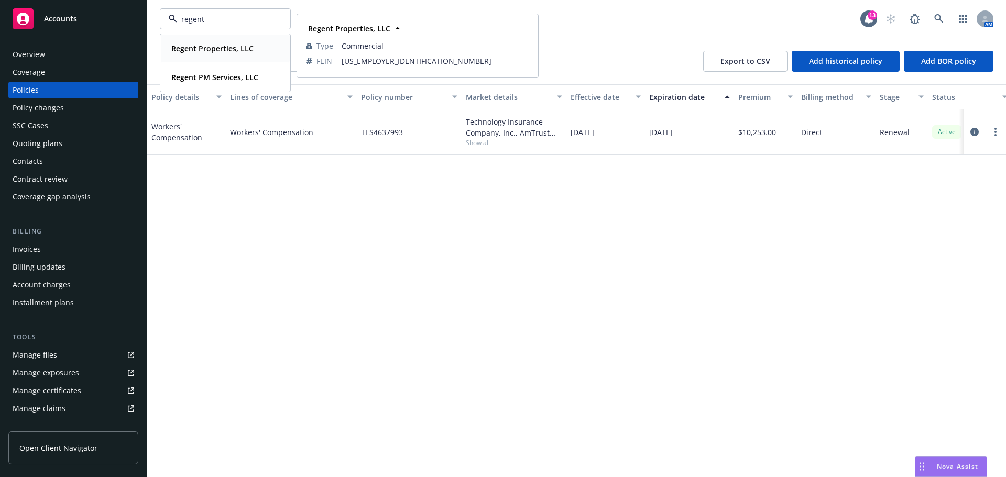
click at [199, 43] on span "Regent Properties, LLC" at bounding box center [212, 48] width 82 height 11
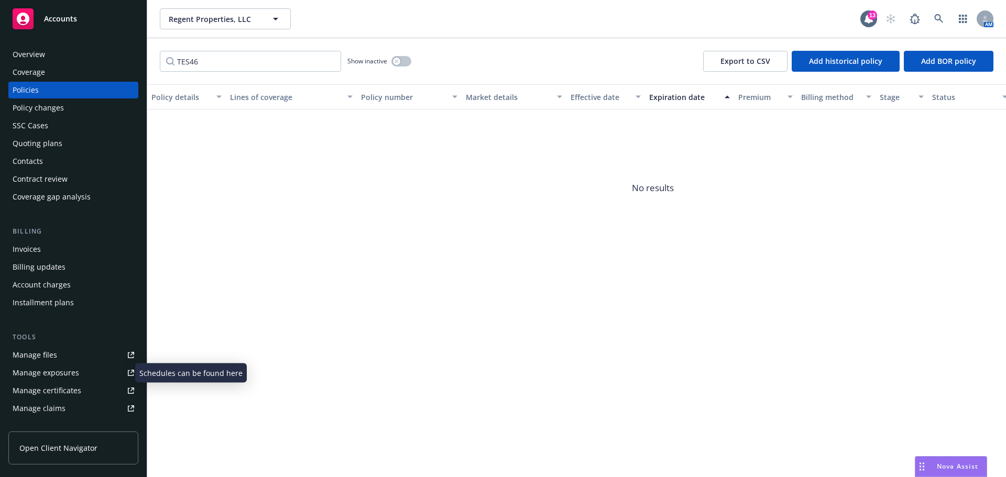
click at [54, 375] on div "Manage exposures" at bounding box center [46, 373] width 67 height 17
drag, startPoint x: 218, startPoint y: 62, endPoint x: 142, endPoint y: 54, distance: 76.3
click at [142, 54] on div "Accounts Overview Coverage Policies Policy changes SSC Cases Quoting plans Cont…" at bounding box center [503, 238] width 1006 height 477
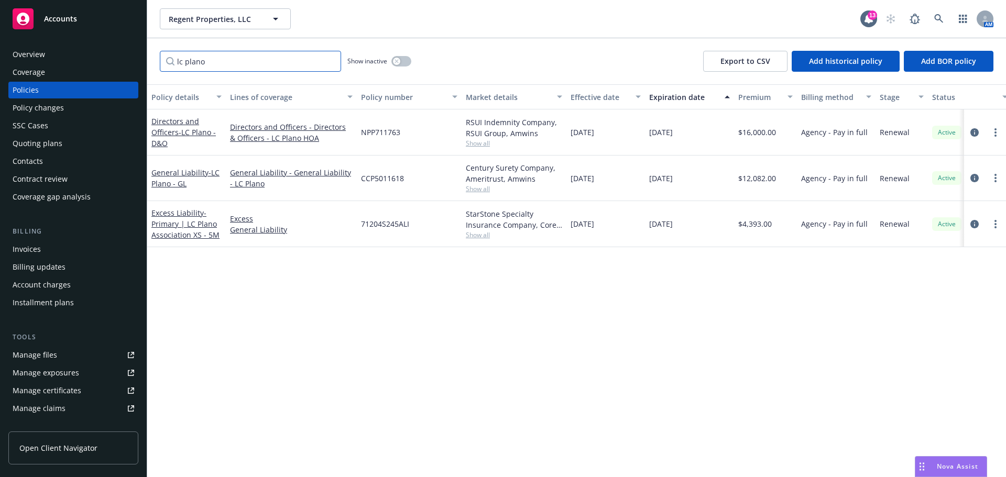
type input "lc plano"
click at [500, 28] on div "Regent Properties, LLC Regent Properties, LLC" at bounding box center [510, 18] width 700 height 21
click at [218, 27] on button "Regent Properties, LLC" at bounding box center [225, 18] width 131 height 21
type input "brasa"
click at [206, 48] on strong "Brasa Capital Management, LLC" at bounding box center [220, 53] width 98 height 21
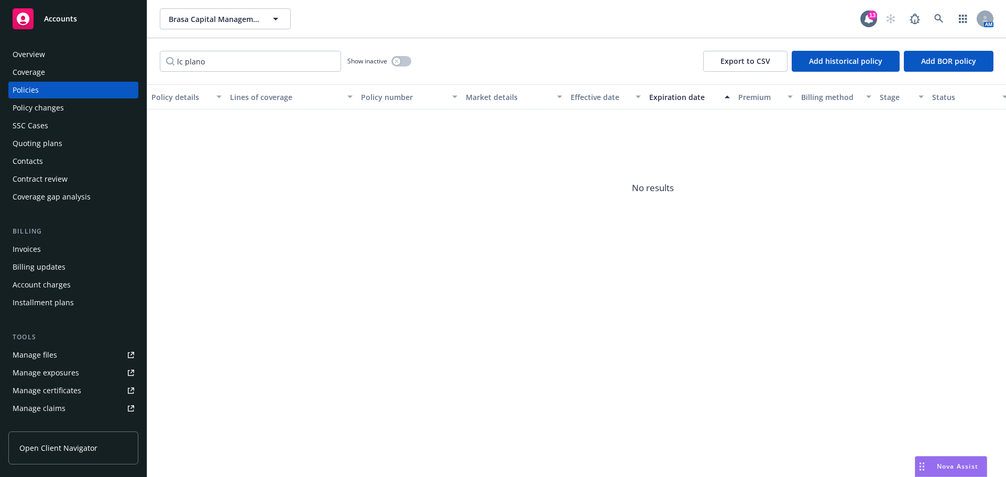
click at [57, 246] on div "Invoices" at bounding box center [74, 249] width 122 height 17
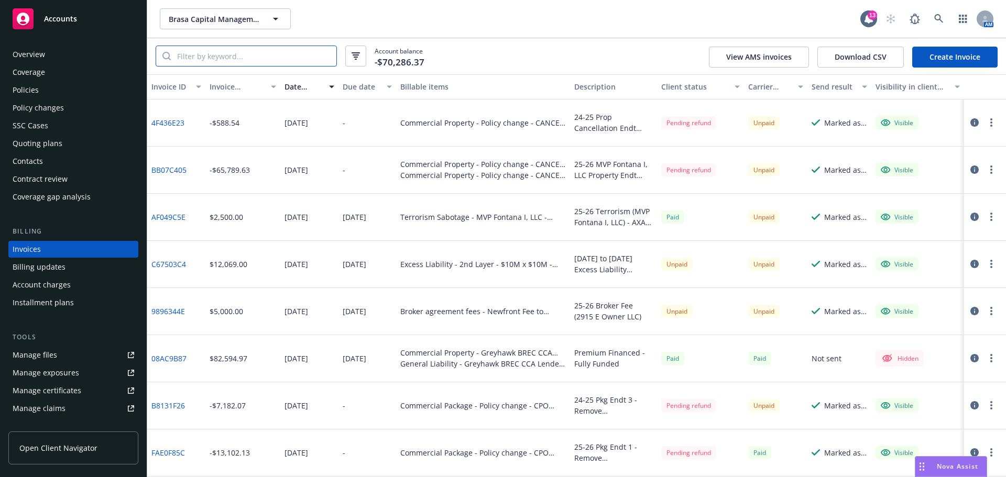
click at [246, 60] on input "search" at bounding box center [254, 56] width 166 height 20
click at [298, 48] on input "search" at bounding box center [254, 56] width 166 height 20
paste input "703879ED"
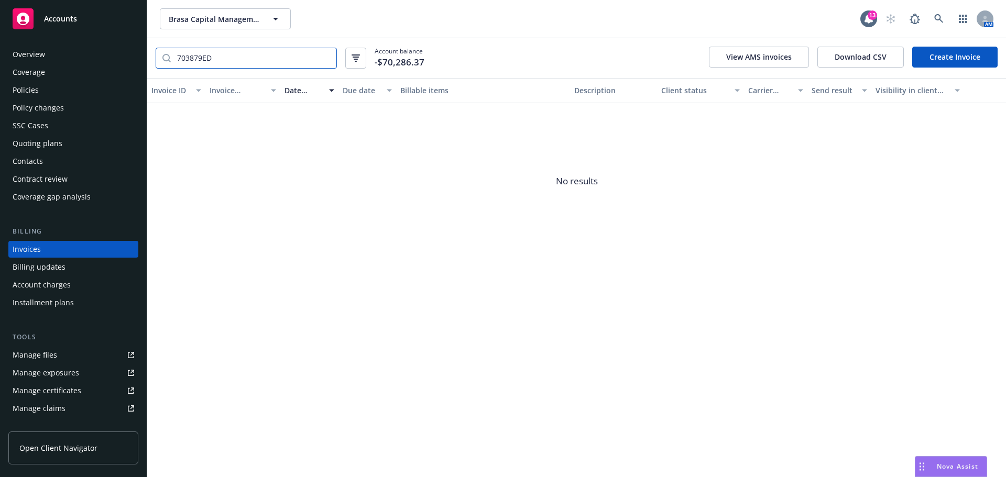
type input "703879ED"
click at [208, 24] on span "Brasa Capital Management, LLC" at bounding box center [214, 19] width 91 height 11
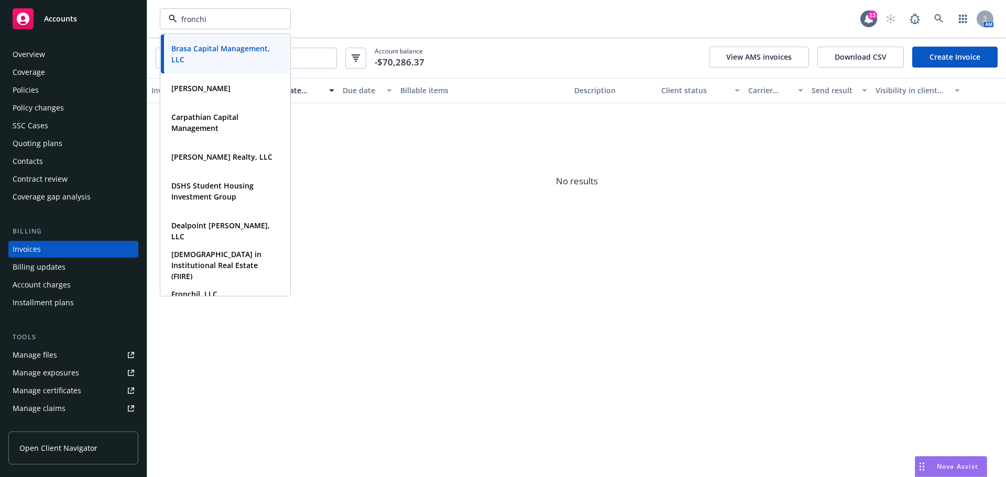
type input "fronchil"
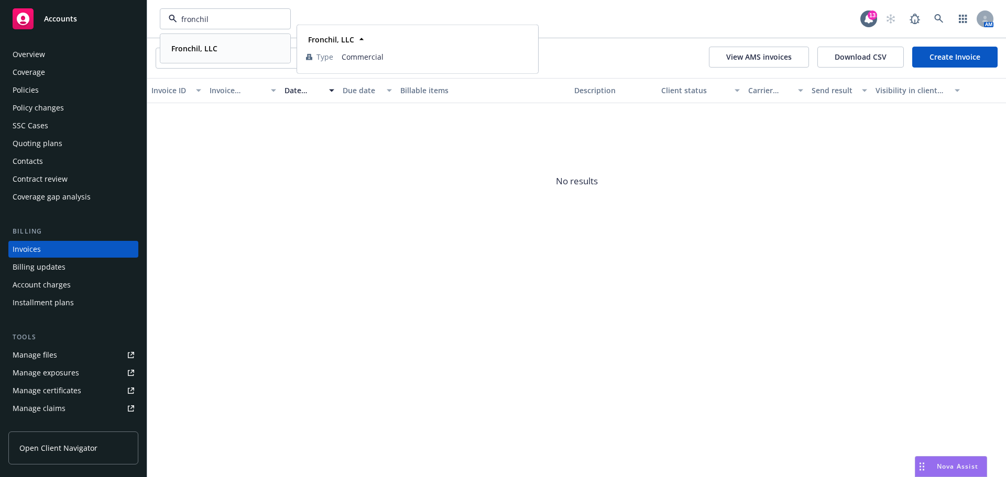
click at [189, 47] on strong "Fronchil, LLC" at bounding box center [194, 48] width 46 height 10
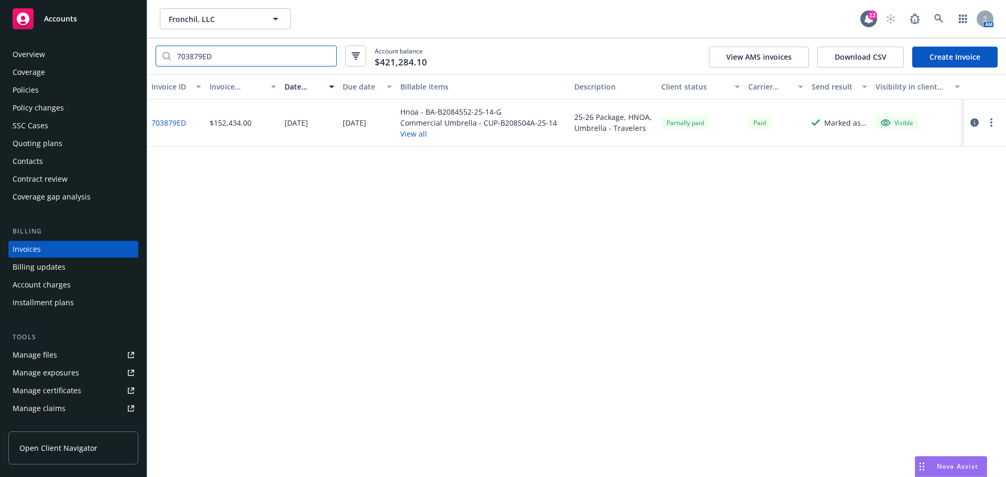
click at [260, 53] on input "703879ED" at bounding box center [254, 56] width 166 height 20
paste input "B4FD8515"
type input "B4FD8515"
click at [35, 475] on div "Open Client Navigator" at bounding box center [73, 450] width 130 height 54
click at [199, 34] on div "Fronchil, LLC Fronchil, LLC 13 AM" at bounding box center [576, 19] width 859 height 38
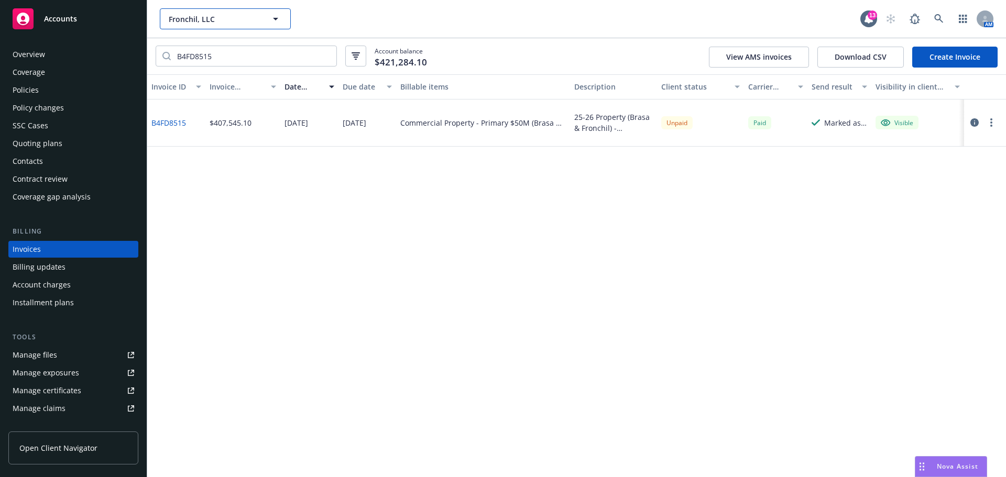
click at [210, 25] on button "Fronchil, LLC" at bounding box center [225, 18] width 131 height 21
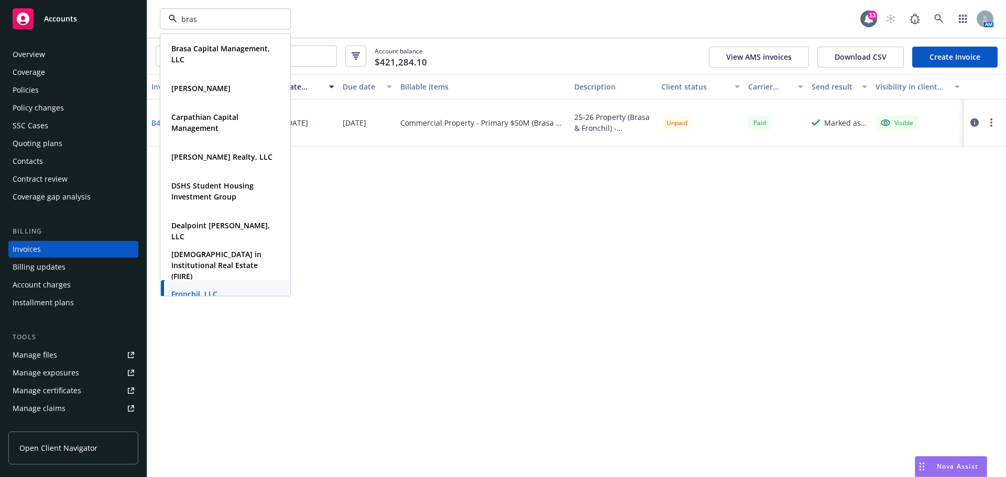
type input "brasa"
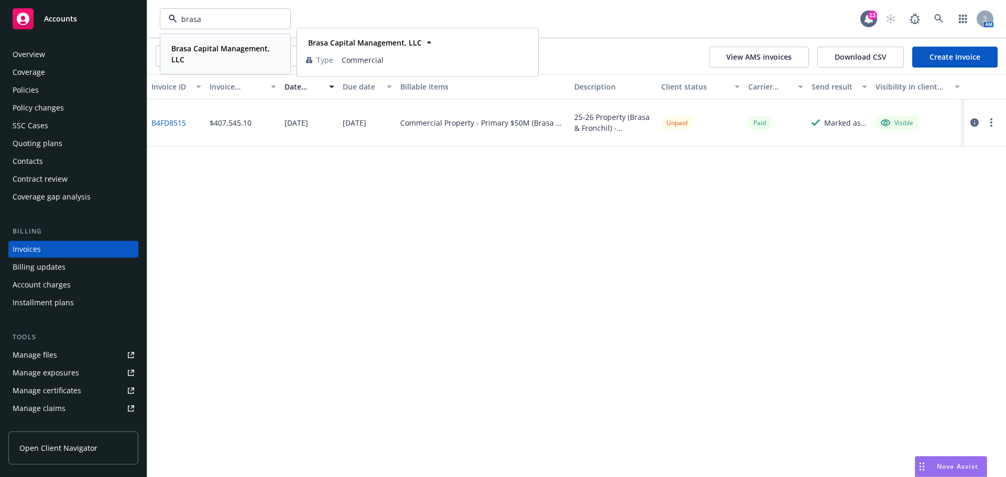
click at [195, 60] on span "Brasa Capital Management, LLC" at bounding box center [224, 54] width 106 height 22
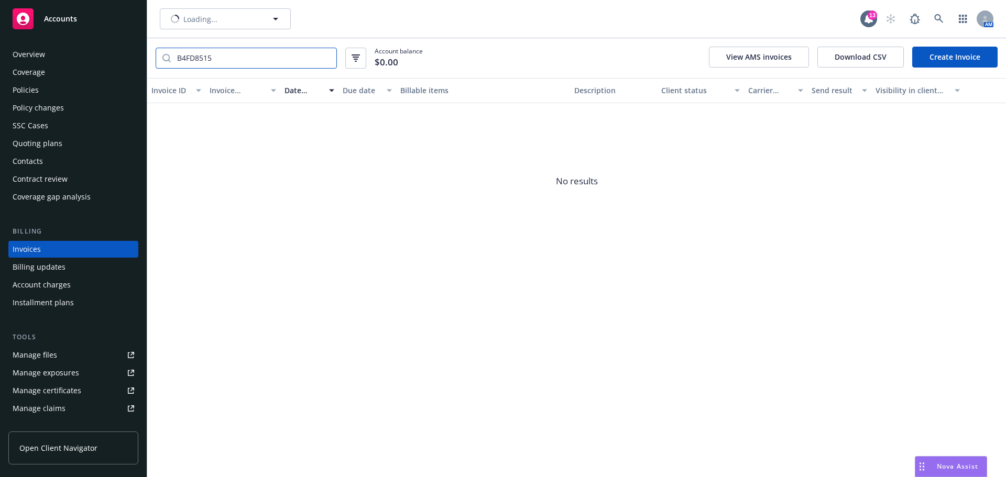
drag, startPoint x: 200, startPoint y: 56, endPoint x: 130, endPoint y: 59, distance: 69.2
click at [130, 59] on div "Accounts Overview Coverage Policies Policy changes SSC Cases Quoting plans Cont…" at bounding box center [503, 238] width 1006 height 477
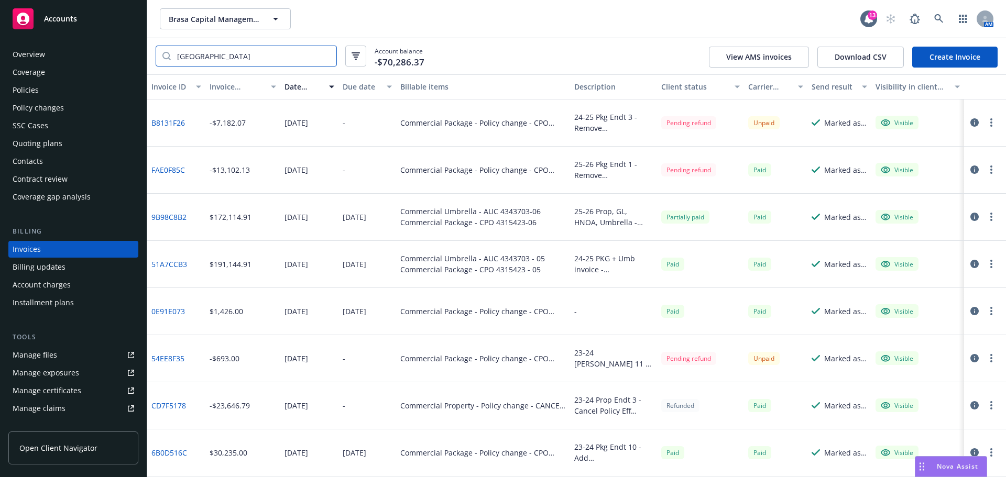
click at [271, 61] on input "[GEOGRAPHIC_DATA]" at bounding box center [254, 56] width 166 height 20
type input "[GEOGRAPHIC_DATA]"
click at [170, 219] on link "9B98C8B2" at bounding box center [168, 217] width 35 height 11
